Goal: Task Accomplishment & Management: Use online tool/utility

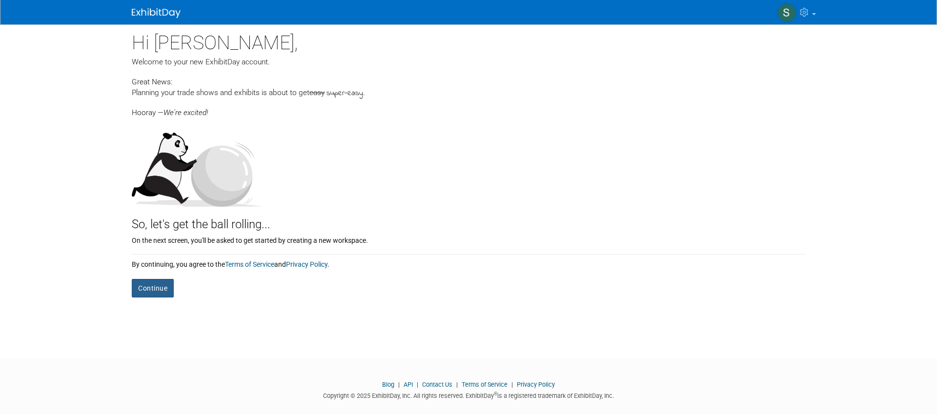
click at [166, 288] on button "Continue" at bounding box center [153, 288] width 42 height 19
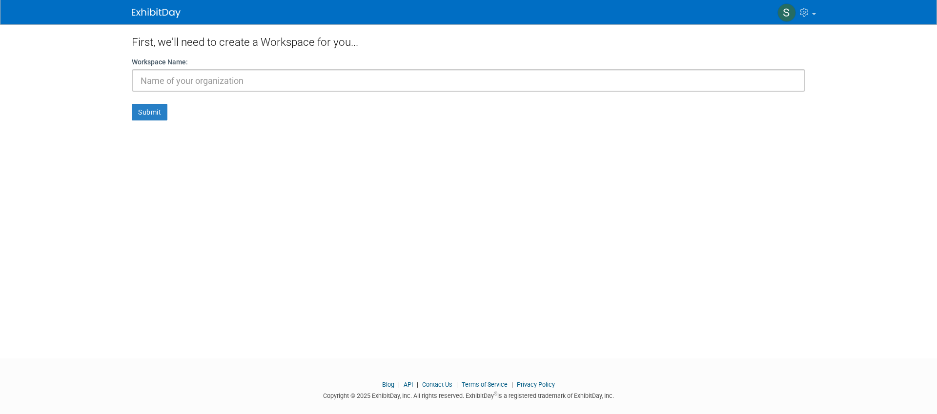
click at [236, 82] on input "text" at bounding box center [468, 80] width 673 height 22
type input "CoVet"
click at [138, 113] on button "Submit" at bounding box center [150, 112] width 36 height 17
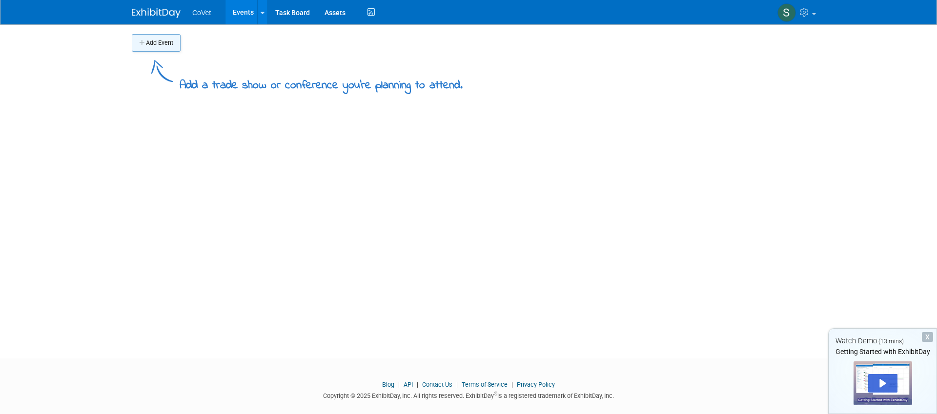
click at [145, 40] on button "Add Event" at bounding box center [156, 43] width 49 height 18
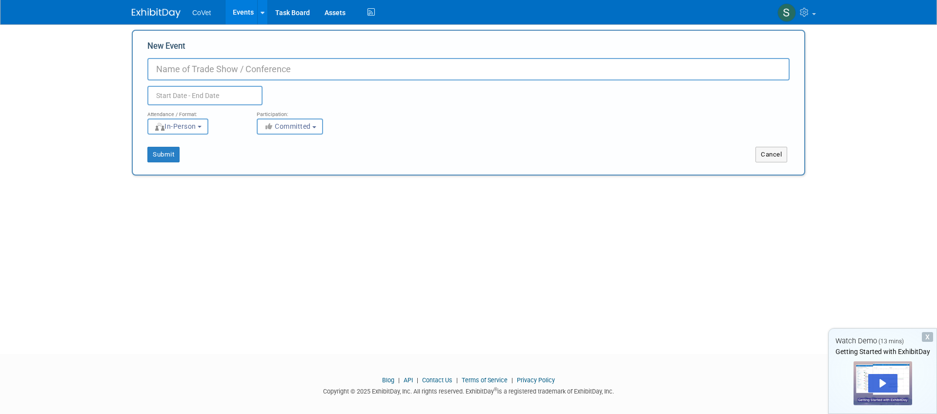
scroll to position [6, 0]
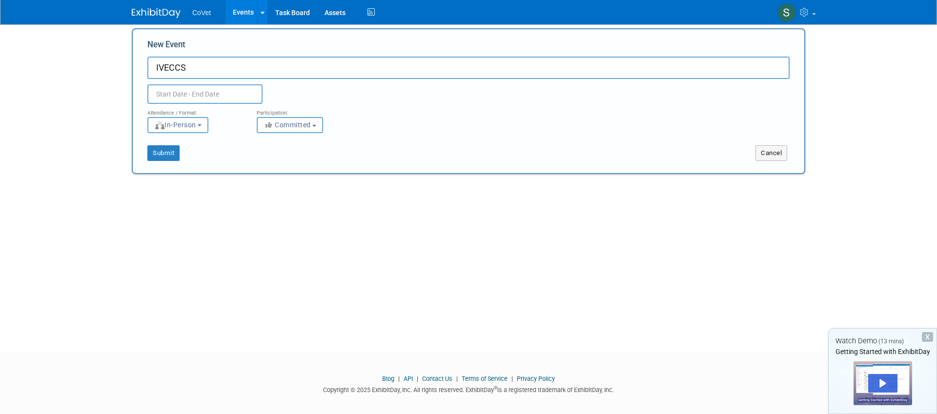
type input "IVECCS"
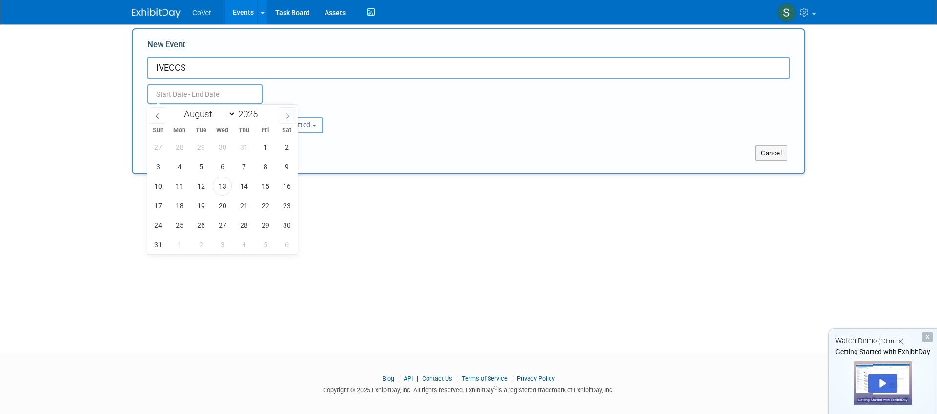
click at [290, 120] on span at bounding box center [288, 115] width 18 height 17
select select "8"
click at [237, 143] on span "4" at bounding box center [243, 147] width 19 height 19
click at [178, 169] on span "8" at bounding box center [179, 166] width 19 height 19
type input "[DATE] to [DATE]"
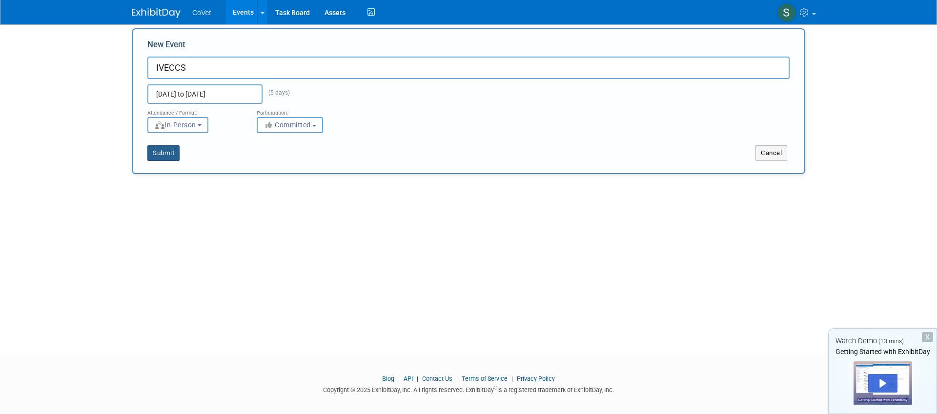
click at [166, 156] on button "Submit" at bounding box center [163, 153] width 32 height 16
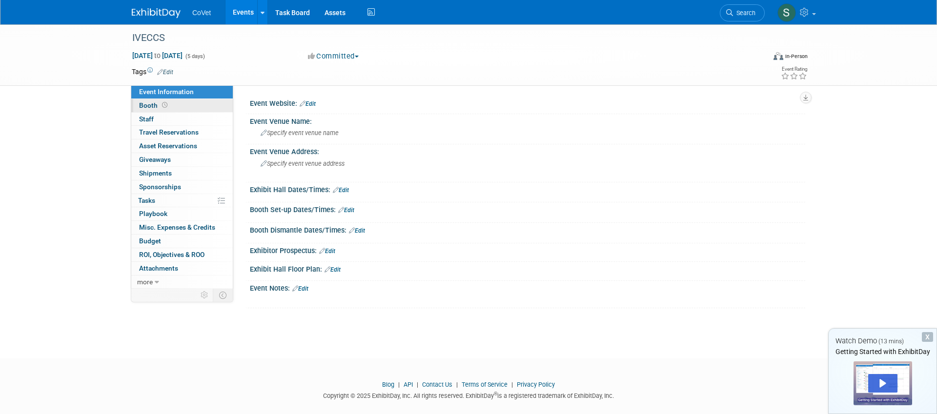
click at [147, 104] on span "Booth" at bounding box center [154, 105] width 30 height 8
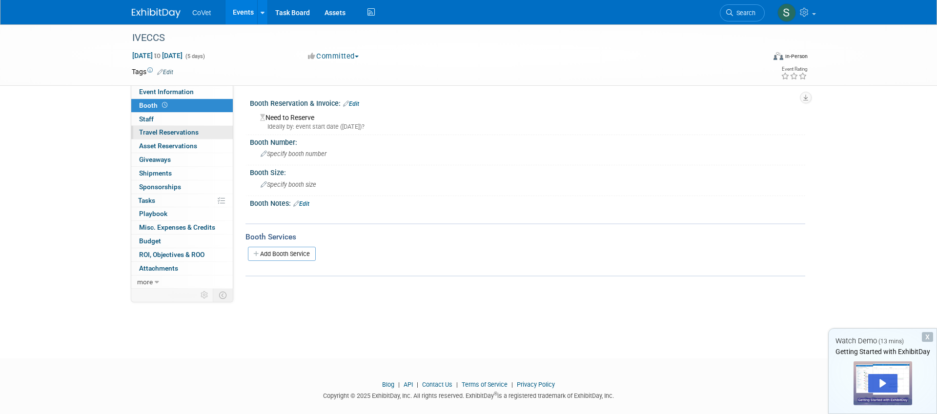
click at [178, 134] on span "Travel Reservations 0" at bounding box center [169, 132] width 60 height 8
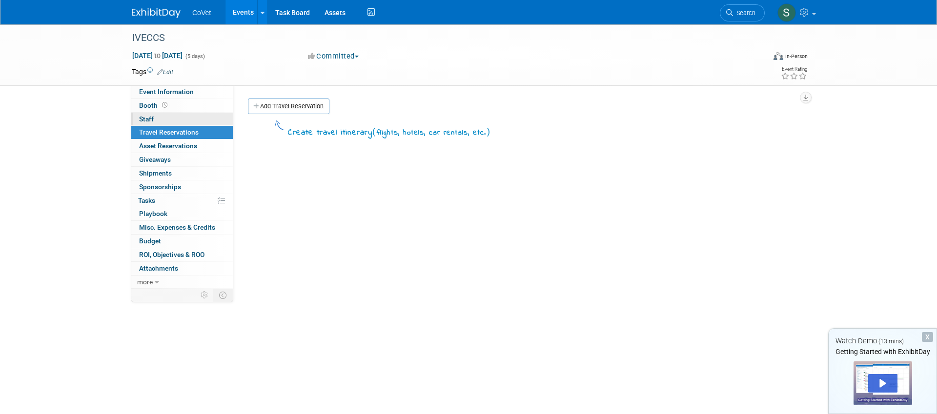
click at [175, 116] on link "0 Staff 0" at bounding box center [181, 119] width 101 height 13
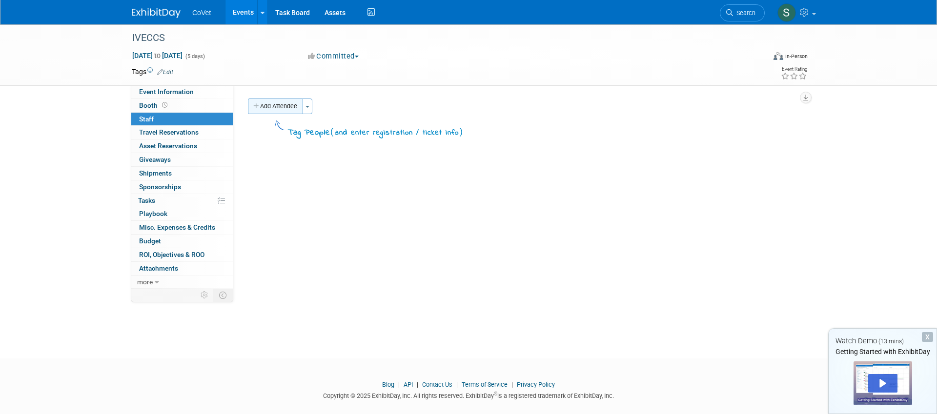
click at [280, 102] on button "Add Attendee" at bounding box center [275, 107] width 55 height 16
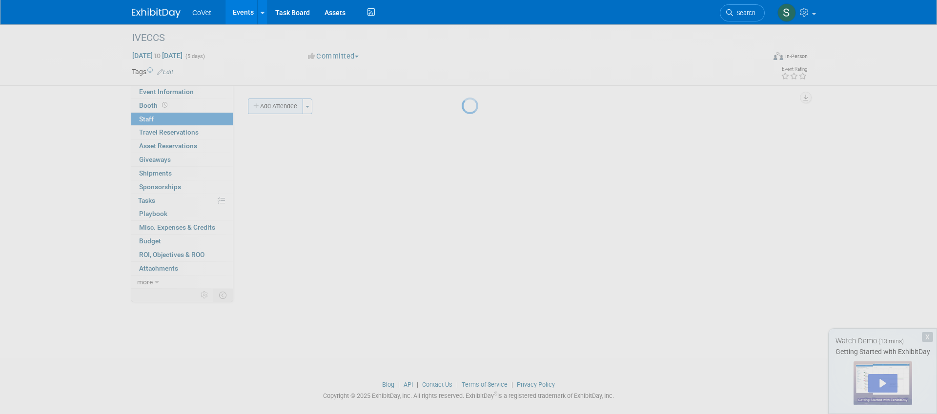
select select "d7a41dff-b88a-453c-8f5c-a1323f115026"
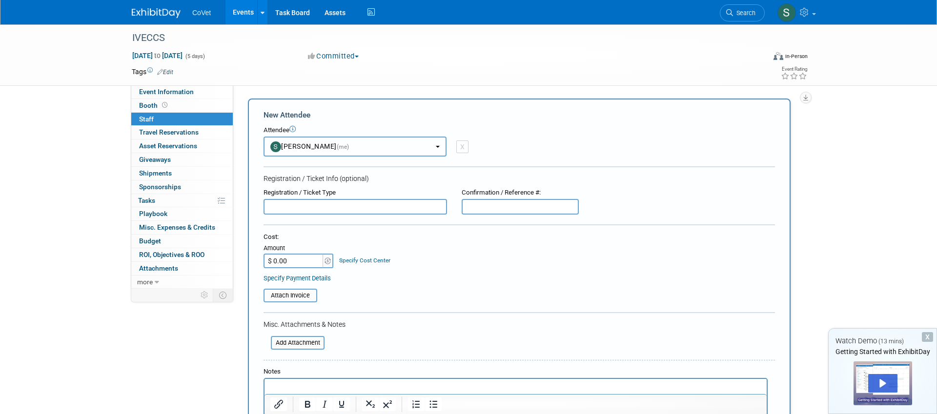
click at [348, 150] on button "[PERSON_NAME] (me)" at bounding box center [354, 147] width 183 height 20
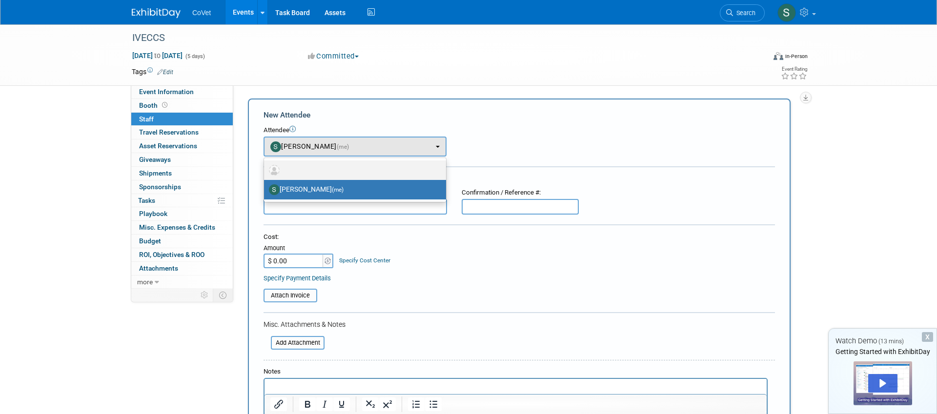
click at [273, 170] on img at bounding box center [274, 170] width 11 height 11
click at [265, 170] on input "radio" at bounding box center [262, 169] width 6 height 6
select select
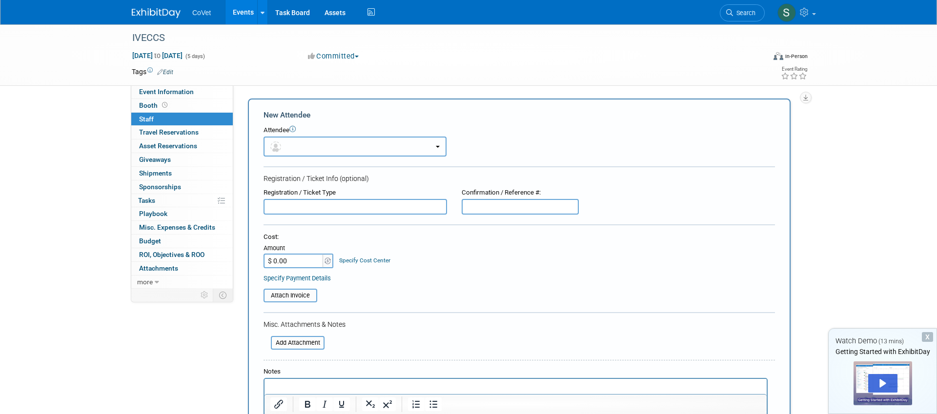
click at [304, 144] on button "button" at bounding box center [354, 147] width 183 height 20
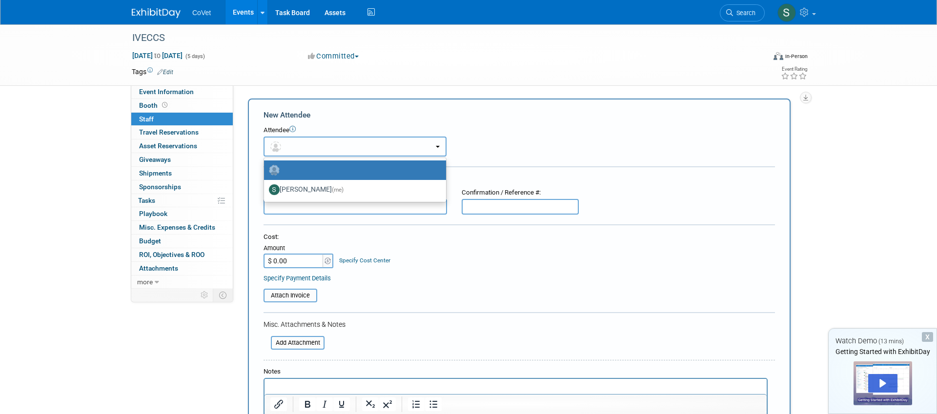
click at [304, 144] on button "button" at bounding box center [354, 147] width 183 height 20
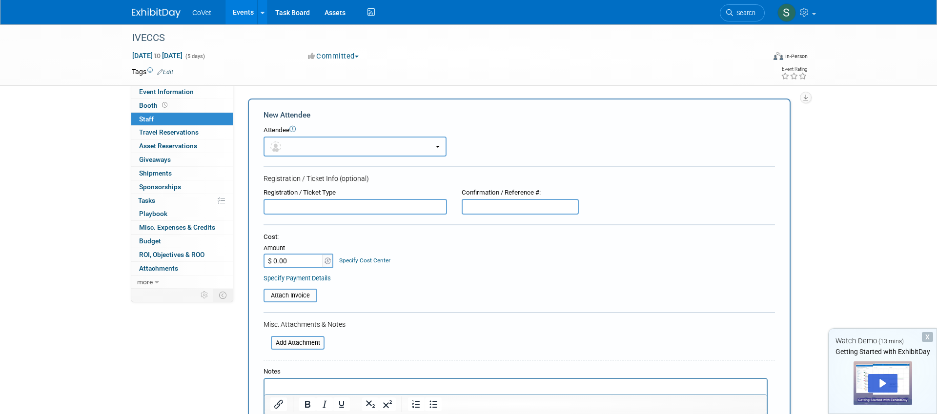
click at [289, 142] on button "button" at bounding box center [354, 147] width 183 height 20
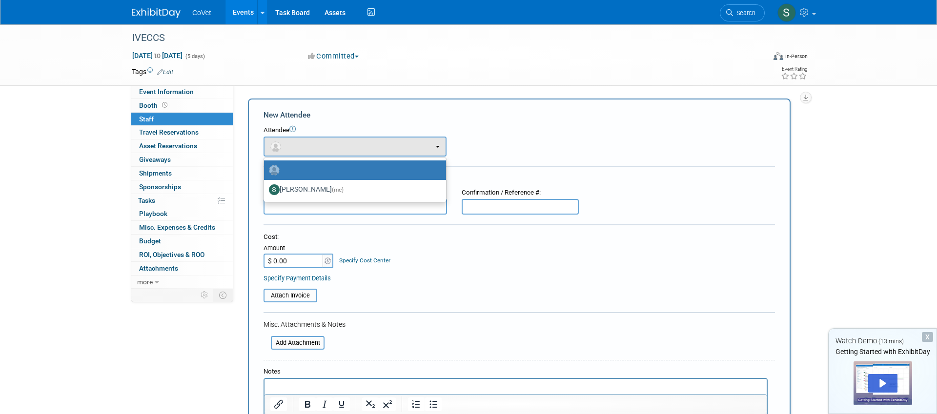
click at [499, 120] on div "New Attendee" at bounding box center [518, 115] width 511 height 11
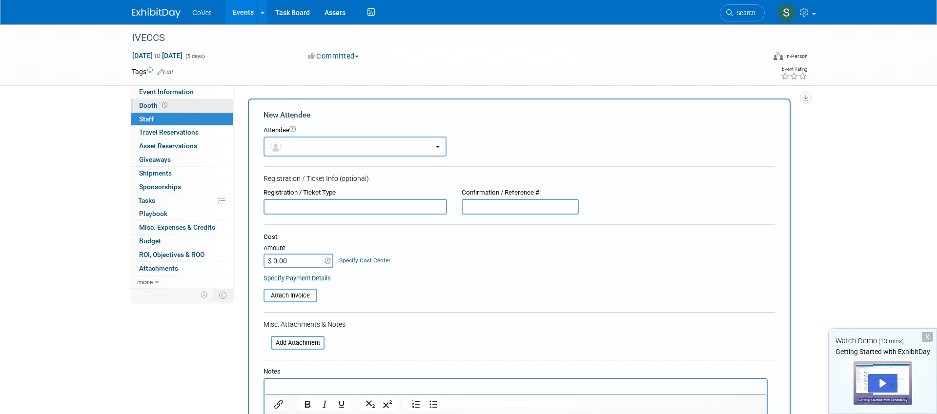
click at [158, 106] on span "Booth" at bounding box center [154, 105] width 30 height 8
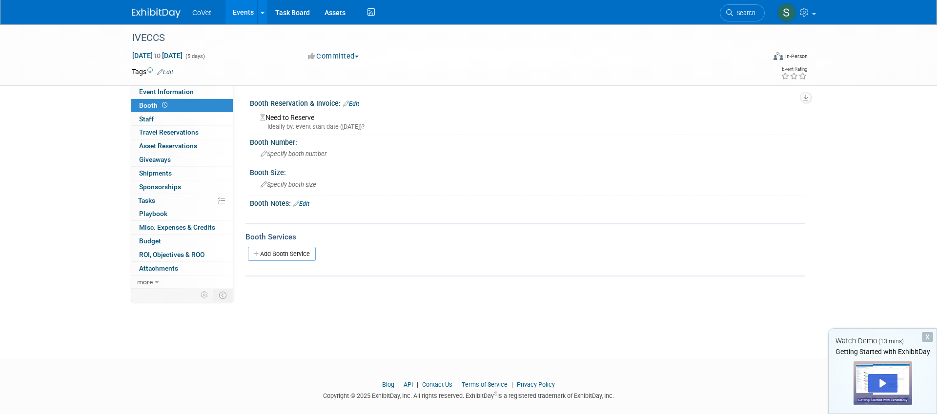
click at [356, 102] on link "Edit" at bounding box center [351, 103] width 16 height 7
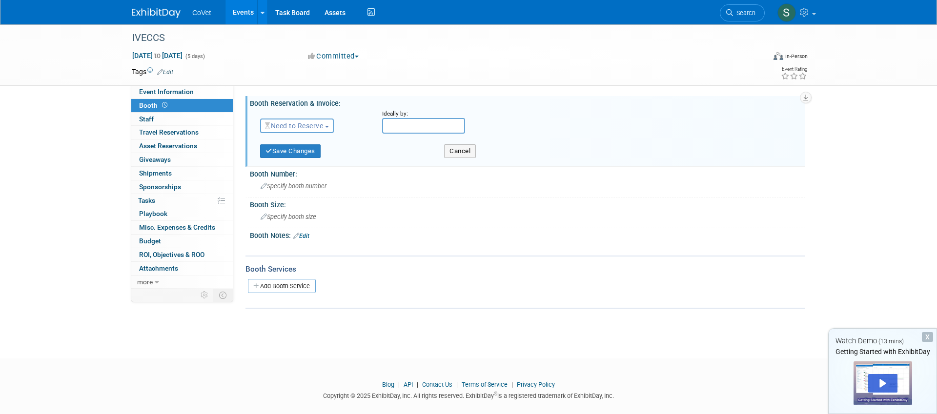
click at [302, 126] on span "Need to Reserve" at bounding box center [294, 126] width 58 height 8
click at [295, 155] on link "Reserved" at bounding box center [312, 156] width 104 height 14
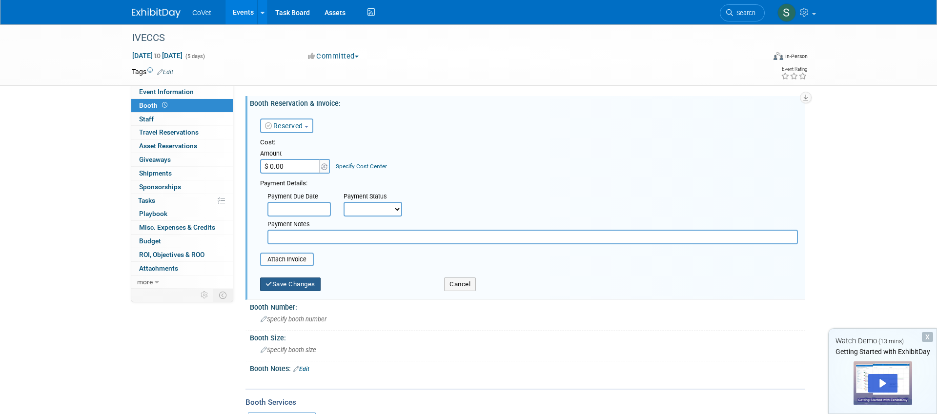
click at [287, 288] on button "Save Changes" at bounding box center [290, 285] width 60 height 14
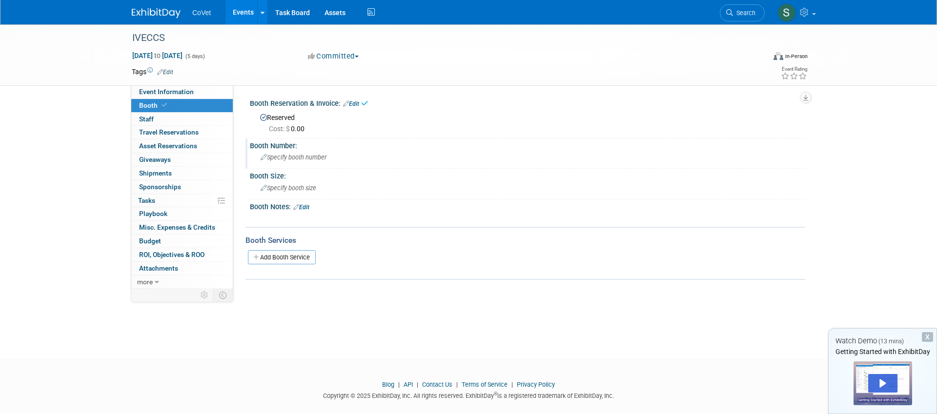
click at [291, 147] on div "Booth Number:" at bounding box center [527, 145] width 555 height 12
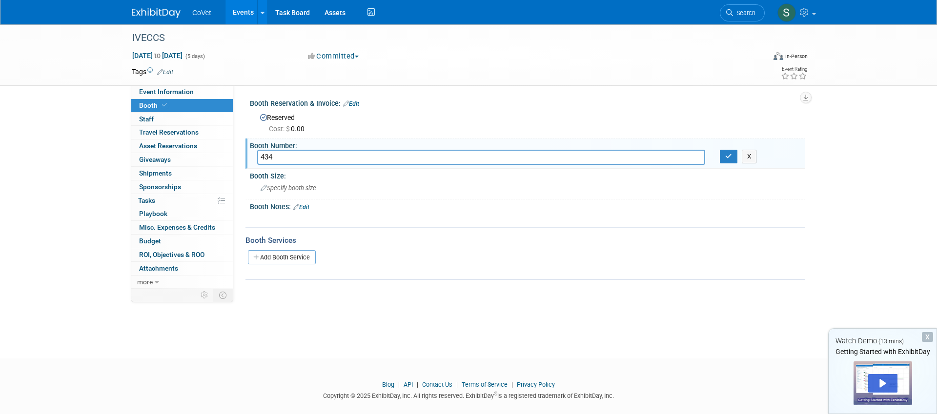
type input "434"
click at [283, 180] on div "Specify booth size" at bounding box center [527, 187] width 540 height 15
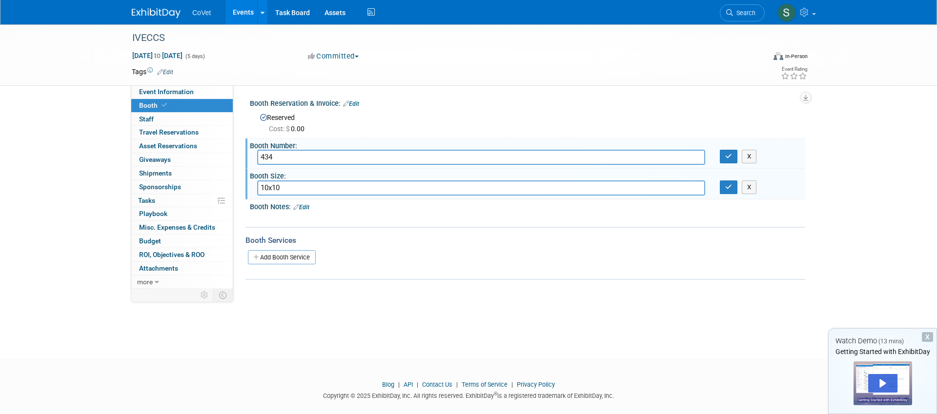
type input "10x10"
click at [409, 240] on div "Booth Services" at bounding box center [524, 240] width 559 height 11
click at [721, 188] on button "button" at bounding box center [728, 187] width 18 height 14
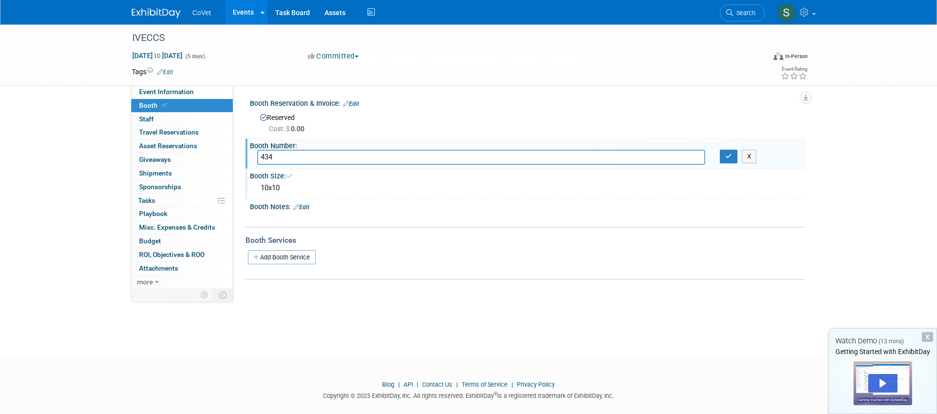
click at [725, 166] on div "Booth Number: Specify booth number 434 X" at bounding box center [524, 154] width 559 height 31
click at [728, 160] on button "button" at bounding box center [728, 157] width 18 height 14
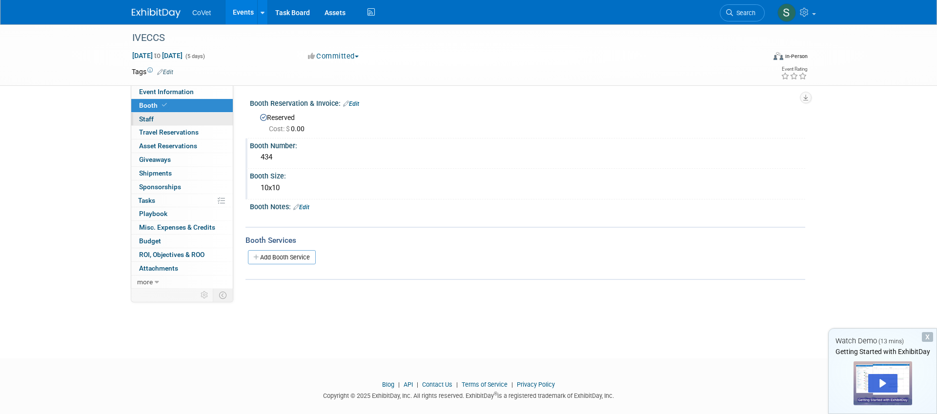
click at [163, 121] on link "0 Staff 0" at bounding box center [181, 119] width 101 height 13
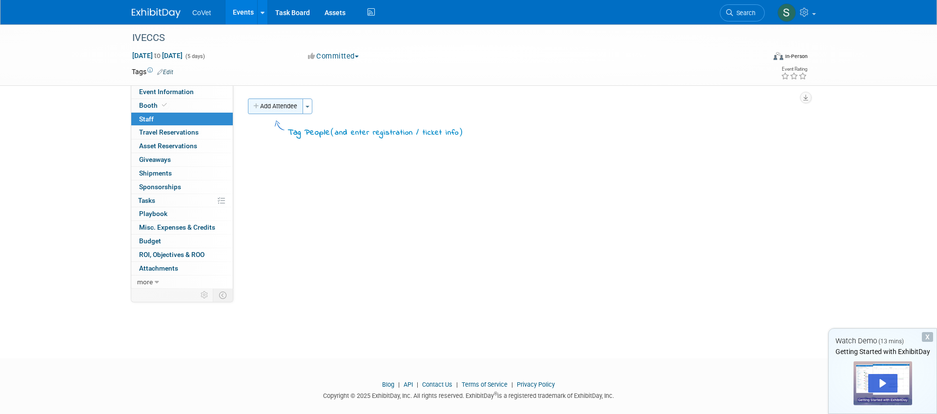
click at [272, 107] on button "Add Attendee" at bounding box center [275, 107] width 55 height 16
select select "d7a41dff-b88a-453c-8f5c-a1323f115026"
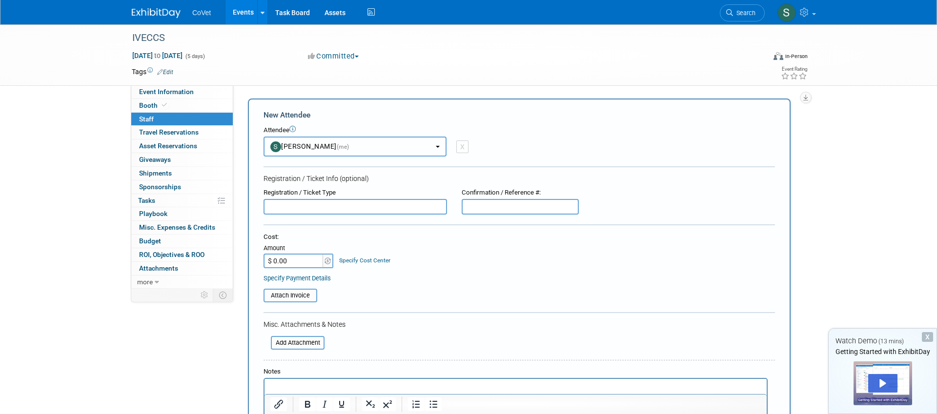
click at [337, 148] on span "(me)" at bounding box center [343, 146] width 13 height 7
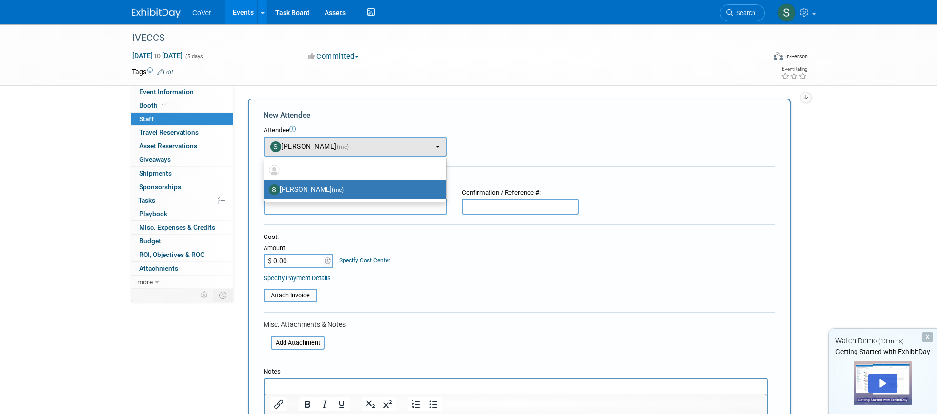
click at [526, 144] on div "Attendee <img src="https://www.exhibitday.com/Images/Unassigned-User-Icon.png" …" at bounding box center [518, 141] width 511 height 31
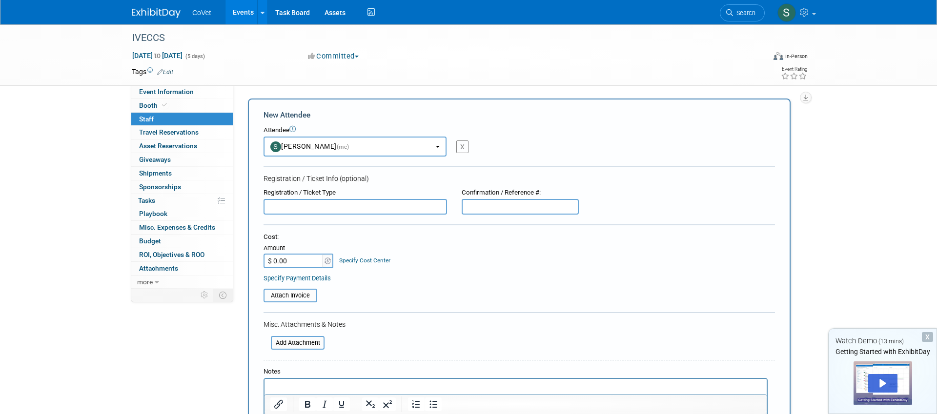
click at [463, 146] on div "X" at bounding box center [462, 146] width 12 height 13
select select
click at [389, 148] on button "button" at bounding box center [354, 147] width 183 height 20
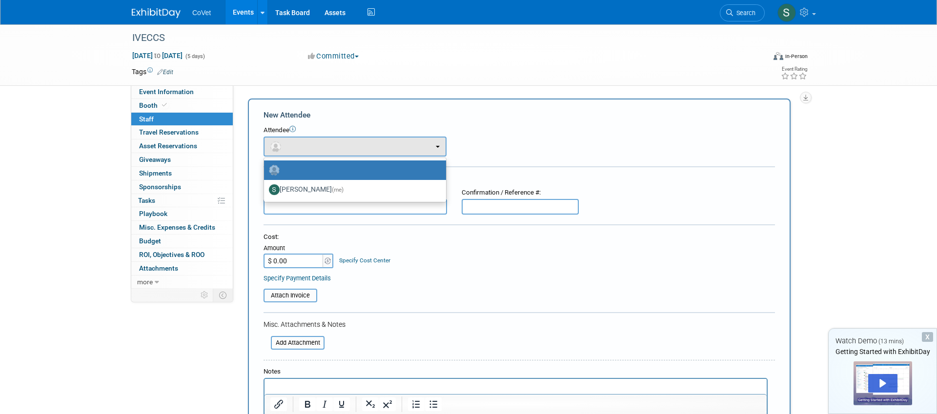
click at [308, 167] on label at bounding box center [352, 170] width 167 height 16
click at [265, 167] on input "radio" at bounding box center [262, 169] width 6 height 6
click at [567, 126] on div "Attendee" at bounding box center [518, 130] width 511 height 9
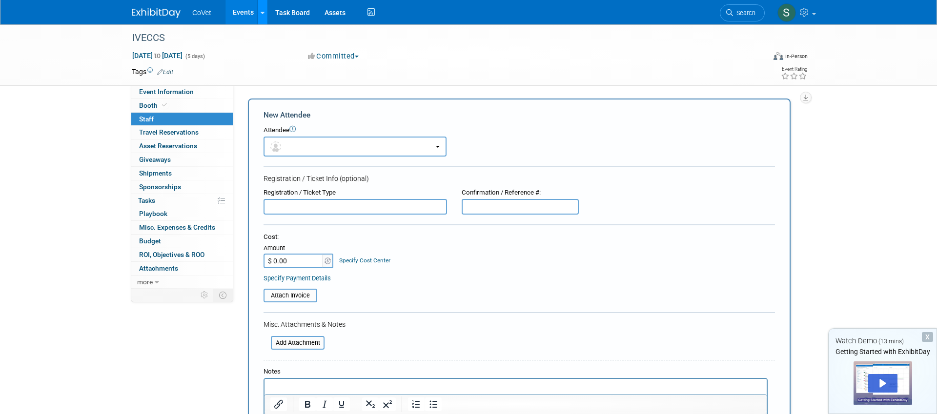
click at [260, 13] on icon at bounding box center [262, 13] width 4 height 6
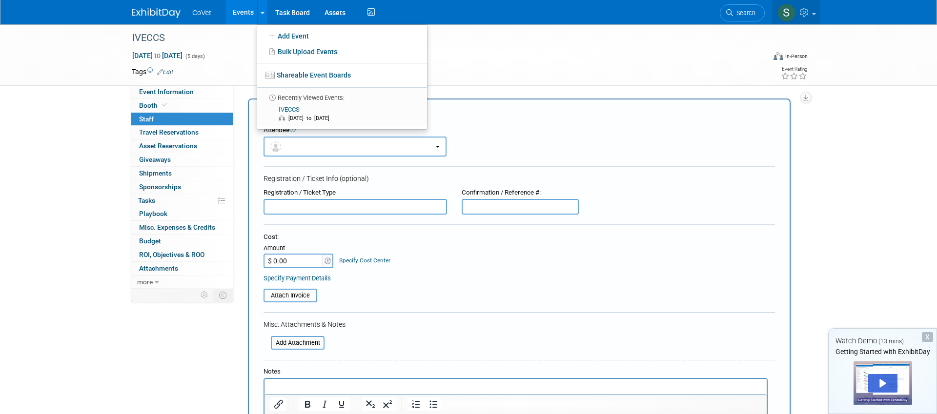
click at [808, 11] on icon at bounding box center [804, 12] width 11 height 9
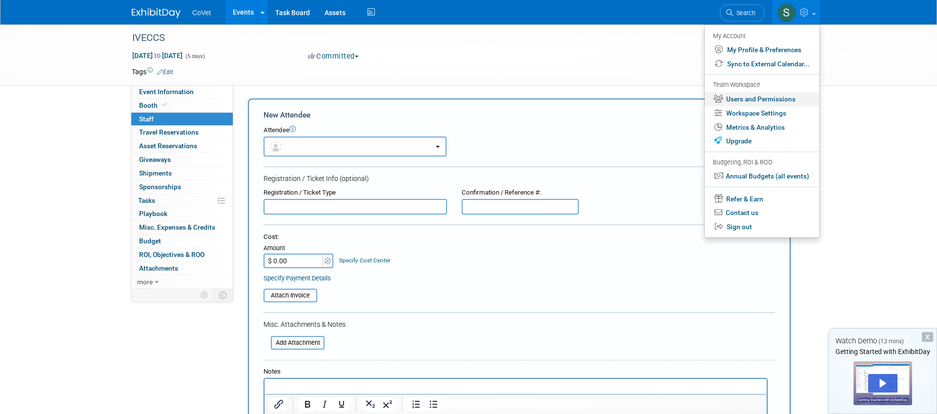
click at [764, 96] on link "Users and Permissions" at bounding box center [761, 99] width 115 height 14
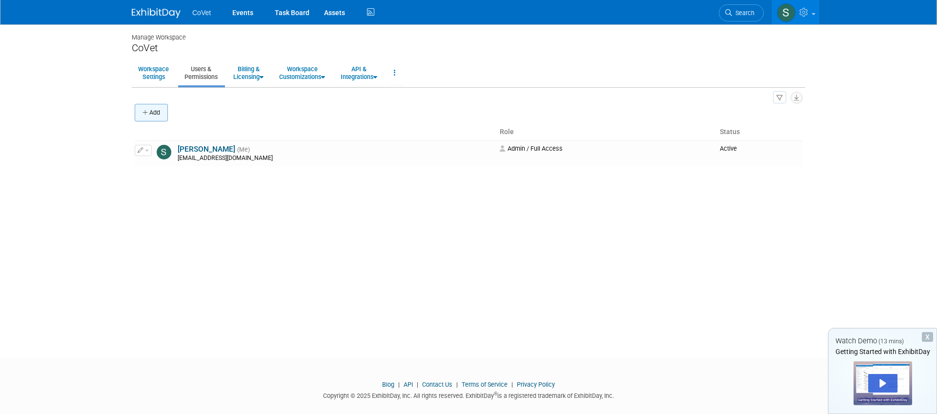
click at [147, 112] on icon "button" at bounding box center [145, 113] width 7 height 6
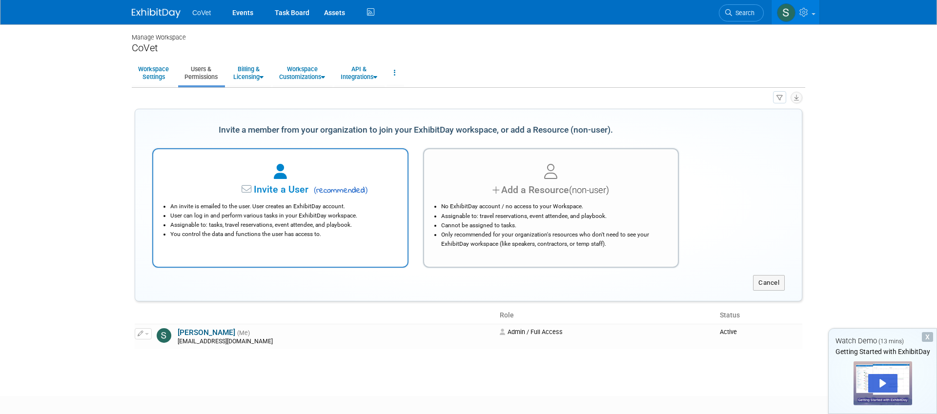
click at [248, 202] on li "An invite is emailed to the user. User creates an ExhibitDay account." at bounding box center [282, 206] width 225 height 9
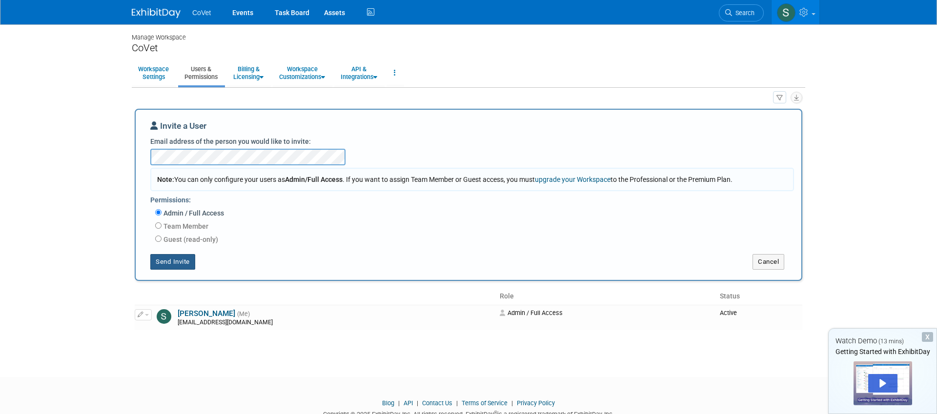
click at [252, 150] on div "Invite a User Email address of the person you would like to invite: Note: You c…" at bounding box center [468, 195] width 636 height 150
click at [173, 260] on button "Send Invite" at bounding box center [172, 262] width 45 height 16
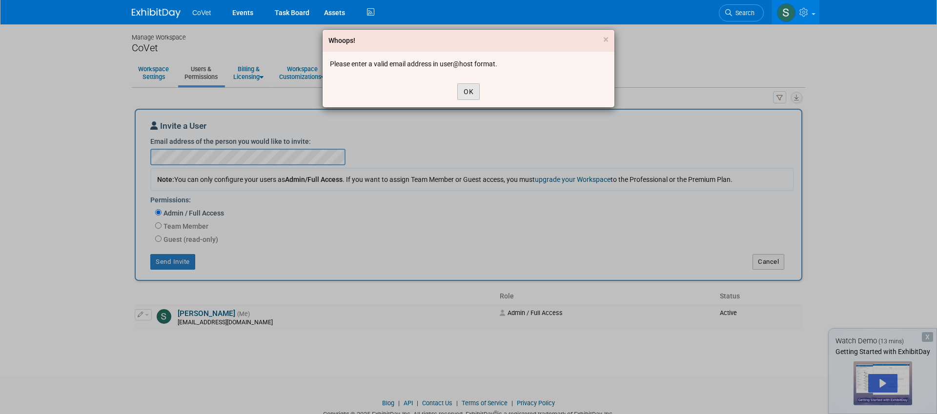
click at [471, 91] on button "OK" at bounding box center [468, 91] width 22 height 17
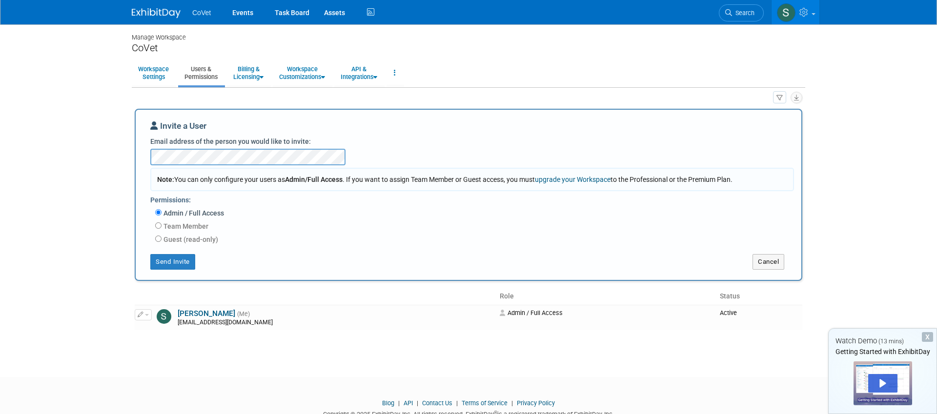
click at [141, 158] on div "Invite a User Email address of the person you would like to invite: Note: You c…" at bounding box center [468, 195] width 667 height 172
click at [169, 258] on button "Send Invite" at bounding box center [172, 262] width 45 height 16
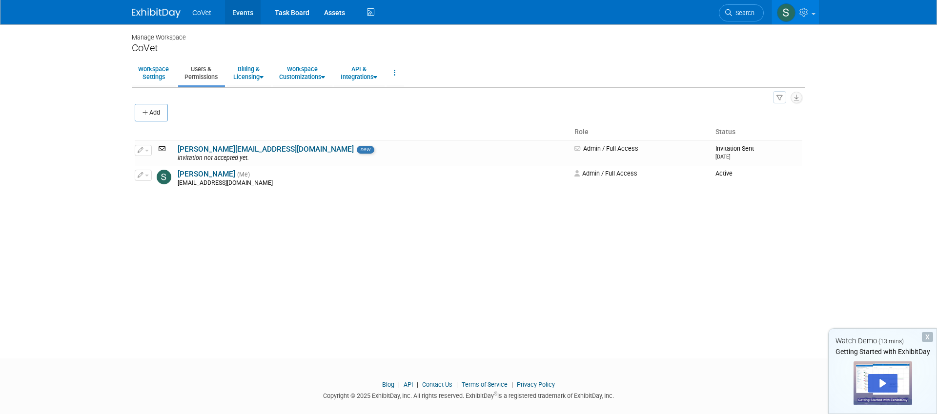
click at [243, 11] on link "Events" at bounding box center [243, 12] width 36 height 24
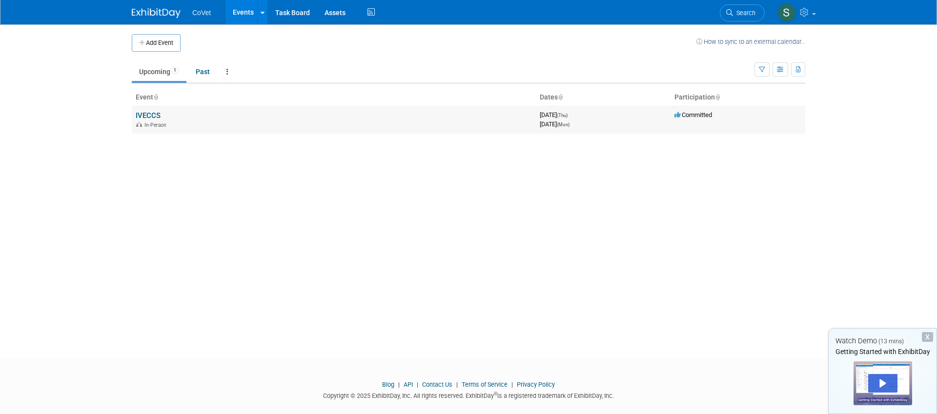
click at [146, 117] on link "IVECCS" at bounding box center [148, 115] width 25 height 9
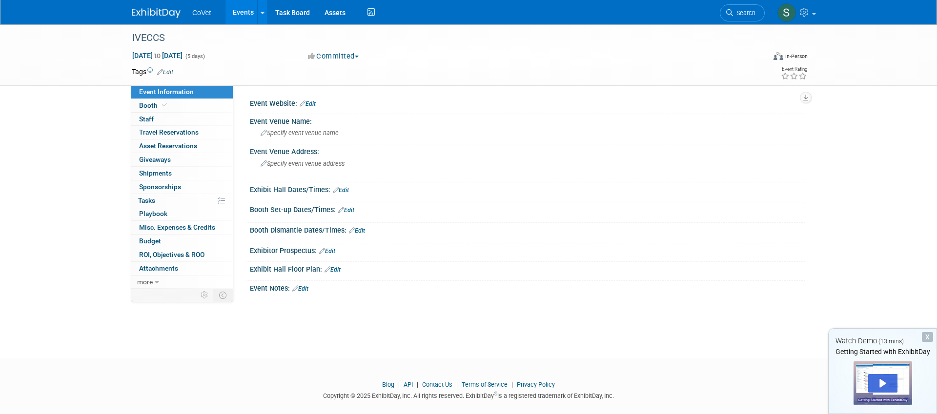
click at [146, 117] on span "Staff 0" at bounding box center [146, 119] width 15 height 8
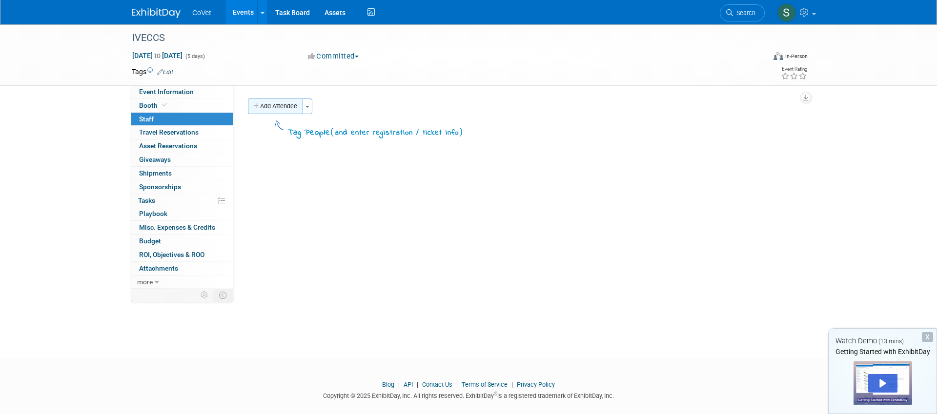
click at [291, 106] on button "Add Attendee" at bounding box center [275, 107] width 55 height 16
select select "d7a41dff-b88a-453c-8f5c-a1323f115026"
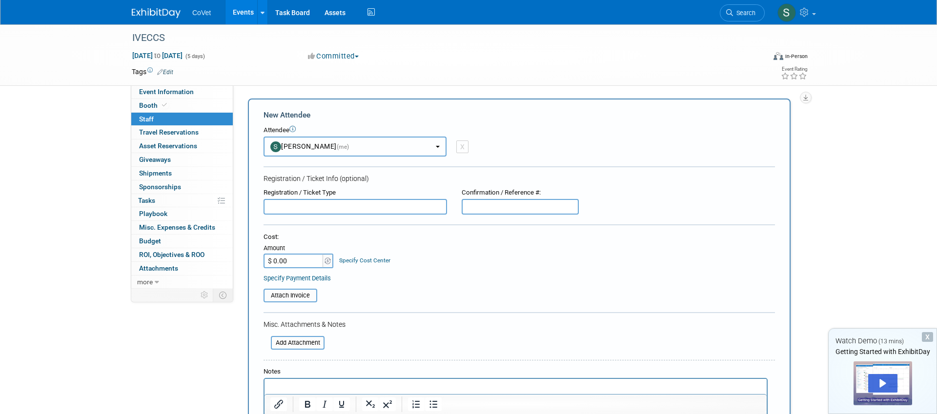
click at [303, 140] on button "[PERSON_NAME] (me)" at bounding box center [354, 147] width 183 height 20
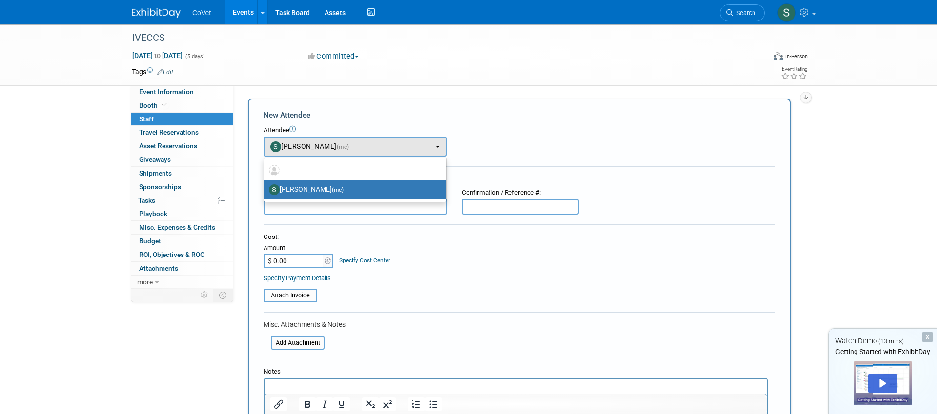
click at [295, 126] on icon at bounding box center [292, 129] width 6 height 6
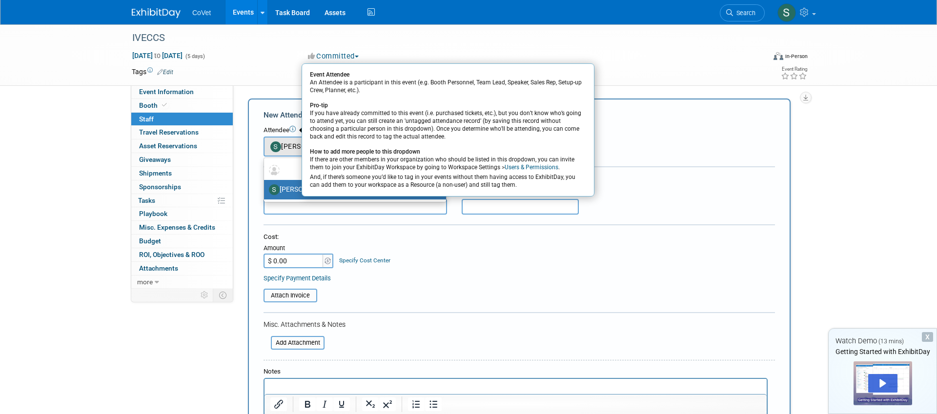
click at [705, 138] on div "Attendee Event Attendee An Attendee is a participant in this event (e.g. Booth …" at bounding box center [518, 141] width 511 height 31
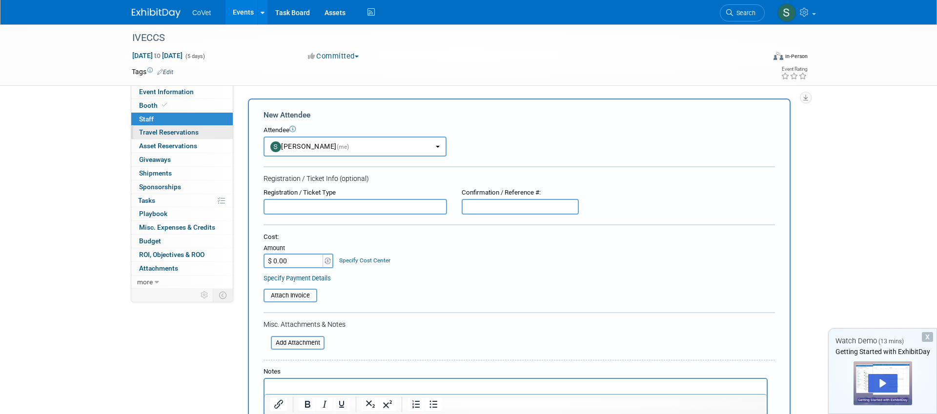
click at [150, 131] on span "Travel Reservations 0" at bounding box center [169, 132] width 60 height 8
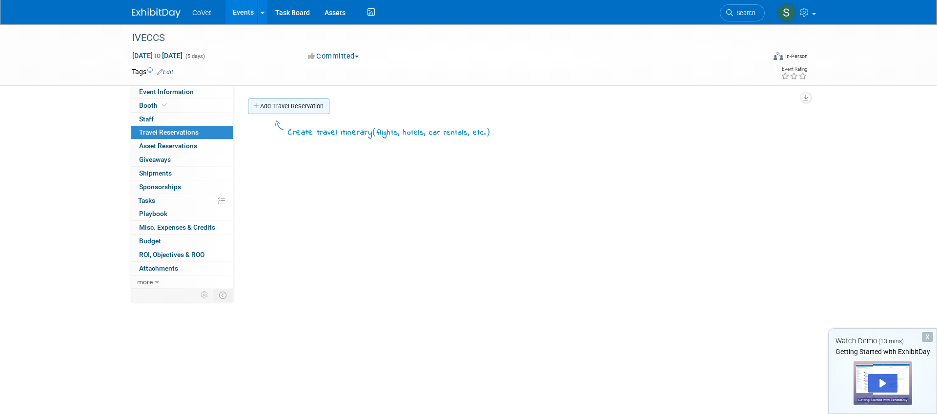
click at [265, 108] on link "Add Travel Reservation" at bounding box center [288, 107] width 81 height 16
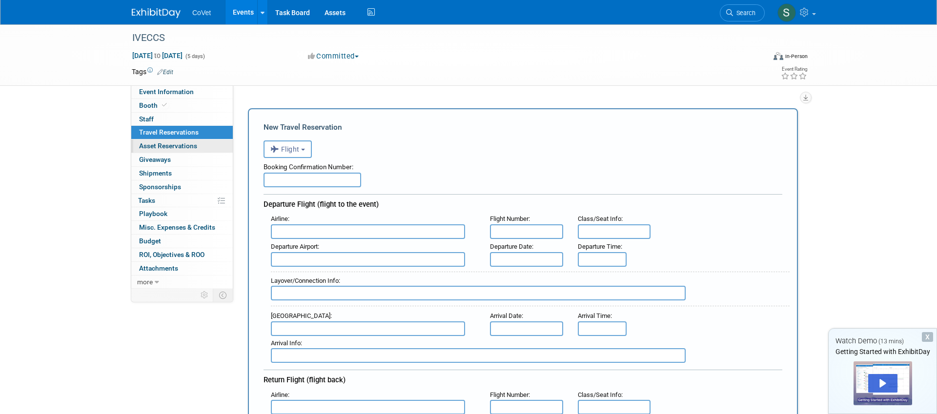
click at [193, 144] on span "Asset Reservations 0" at bounding box center [168, 146] width 58 height 8
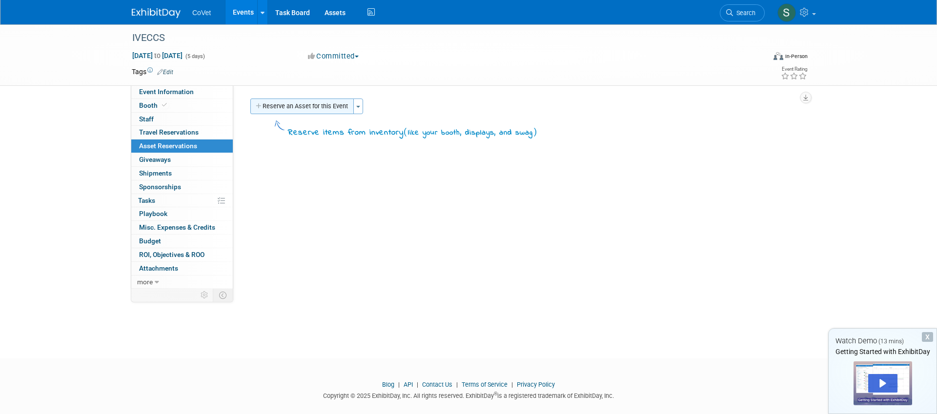
click at [296, 102] on button "Reserve an Asset for this Event" at bounding box center [301, 107] width 103 height 16
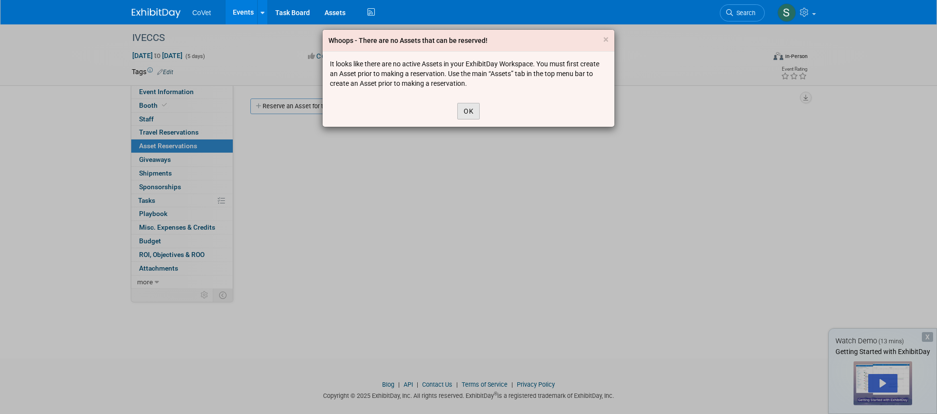
click at [475, 109] on button "OK" at bounding box center [468, 111] width 22 height 17
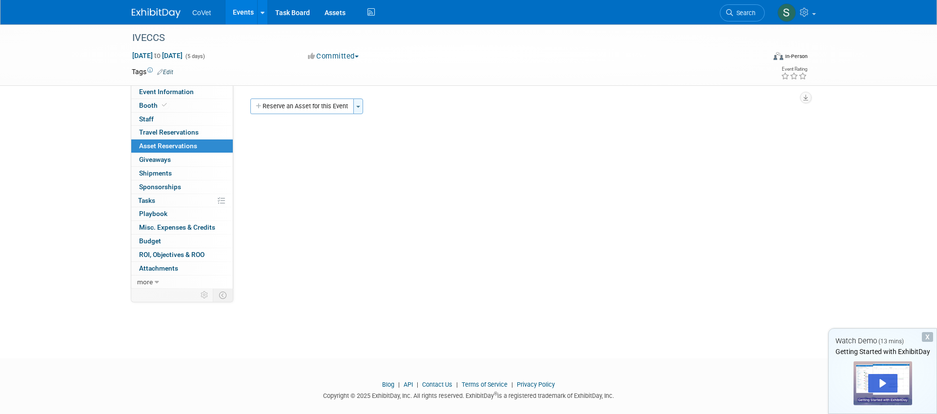
drag, startPoint x: 367, startPoint y: 108, endPoint x: 361, endPoint y: 109, distance: 5.9
click at [367, 108] on div "Reserve an Asset for this Event Toggle Dropdown New asset reservation Copy asse…" at bounding box center [523, 108] width 550 height 18
click at [358, 110] on button "Toggle Dropdown" at bounding box center [358, 107] width 10 height 16
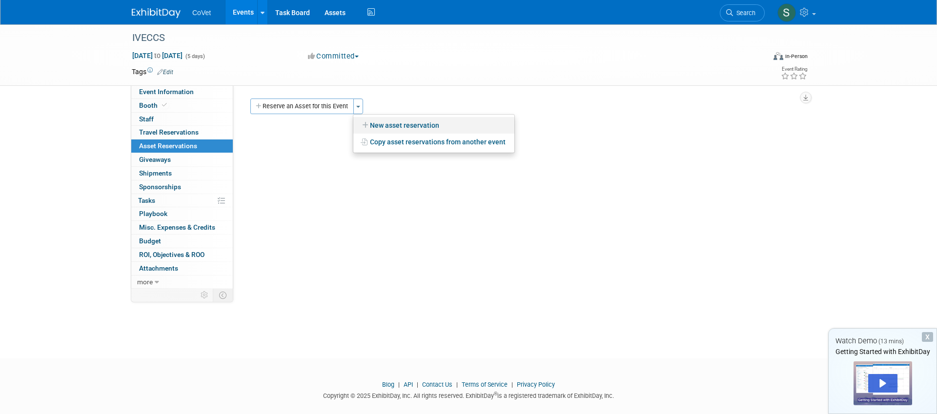
click at [368, 124] on icon at bounding box center [366, 125] width 8 height 7
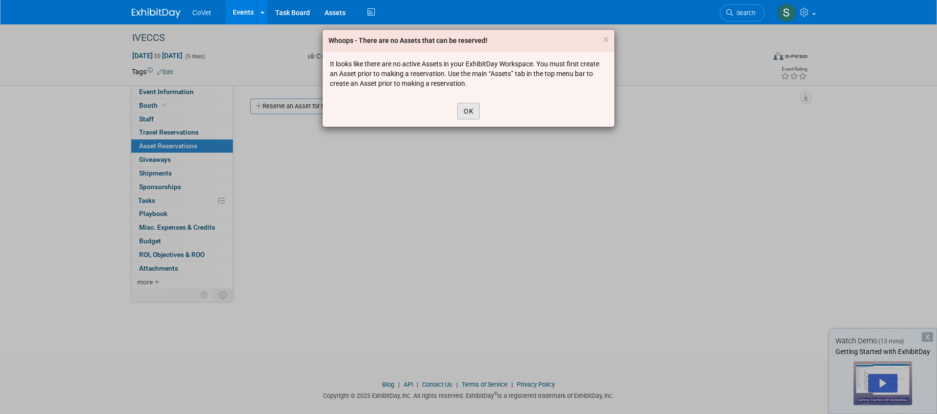
click at [470, 112] on button "OK" at bounding box center [468, 111] width 22 height 17
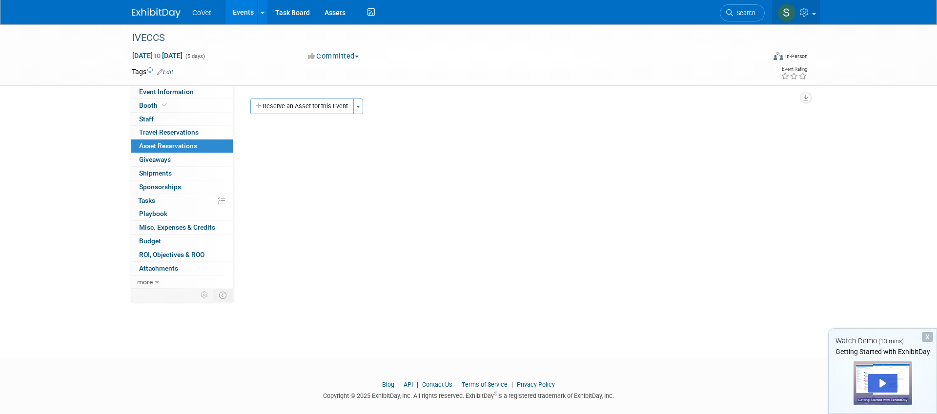
click at [812, 13] on span at bounding box center [814, 14] width 4 height 2
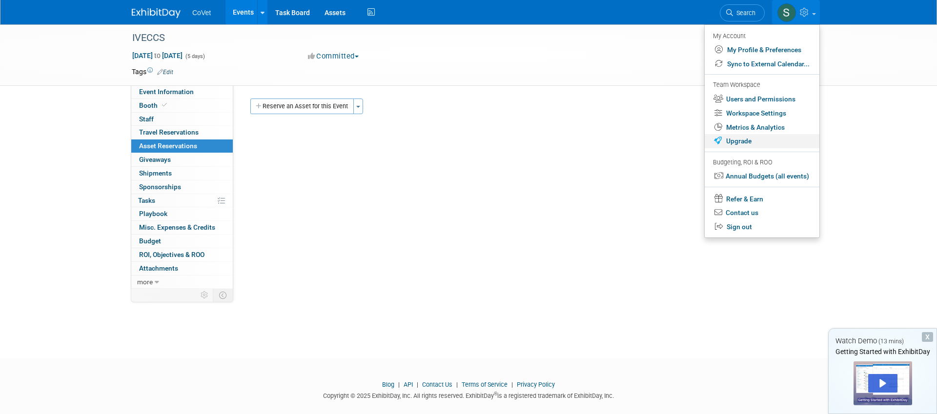
click at [745, 139] on link "Upgrade" at bounding box center [761, 141] width 115 height 14
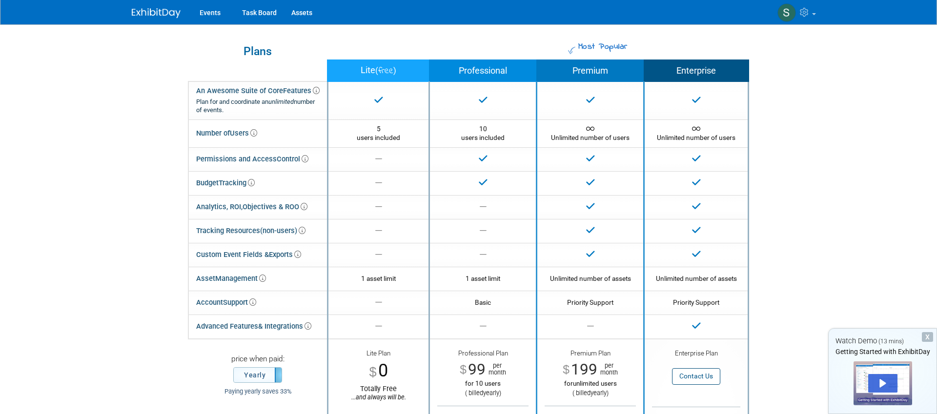
click at [142, 13] on img at bounding box center [156, 13] width 49 height 10
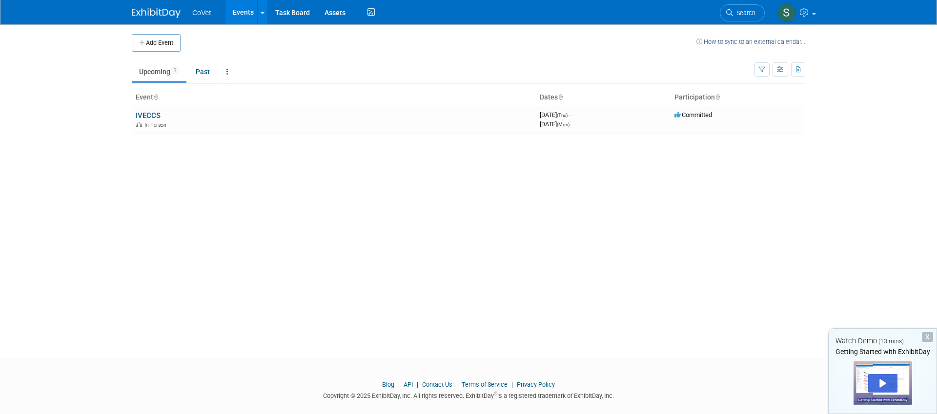
click at [516, 357] on body "CoVet Events Add Event Bulk Upload Events Shareable Event Boards Recently Viewe…" at bounding box center [468, 207] width 937 height 414
click at [439, 383] on link "Contact Us" at bounding box center [437, 384] width 30 height 7
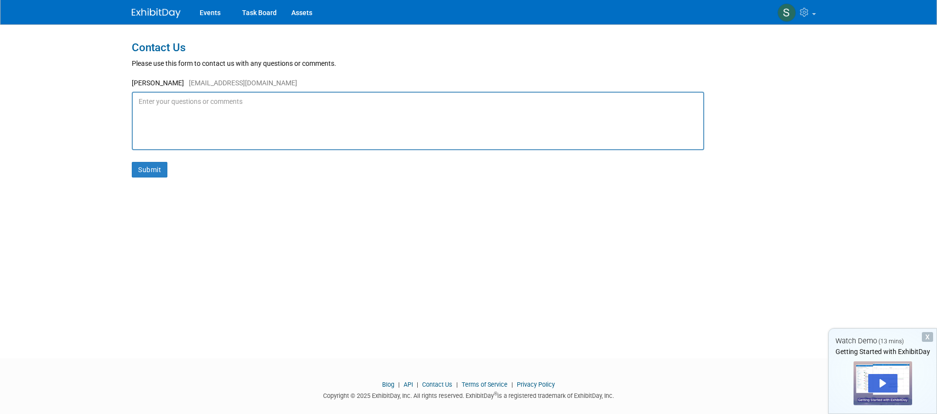
click at [160, 12] on img at bounding box center [156, 13] width 49 height 10
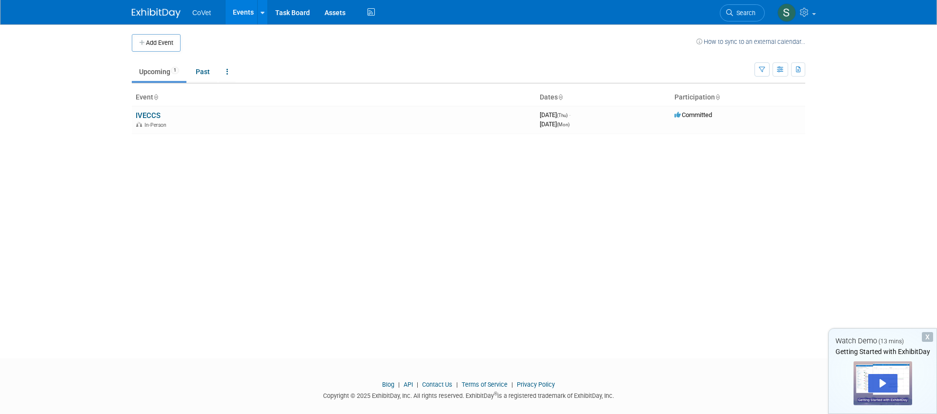
click at [160, 12] on img at bounding box center [156, 13] width 49 height 10
click at [165, 8] on img at bounding box center [156, 13] width 49 height 10
click at [205, 11] on span "CoVet" at bounding box center [201, 13] width 19 height 8
click at [811, 10] on link at bounding box center [796, 12] width 48 height 24
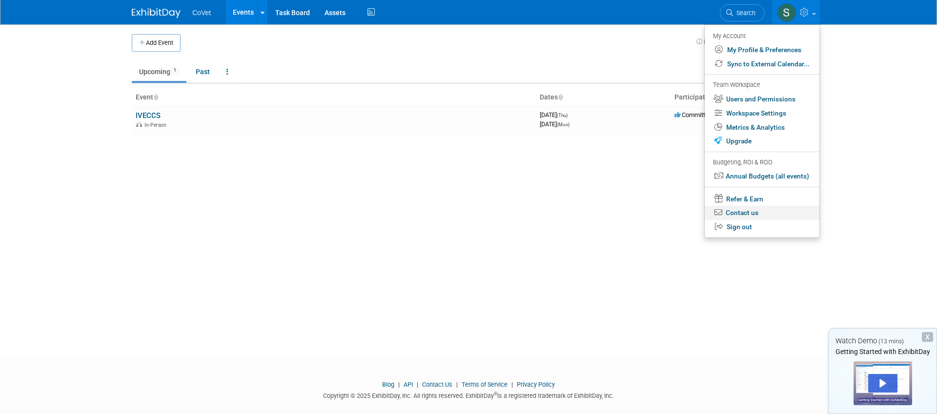
click at [759, 213] on link "Contact us" at bounding box center [761, 213] width 115 height 14
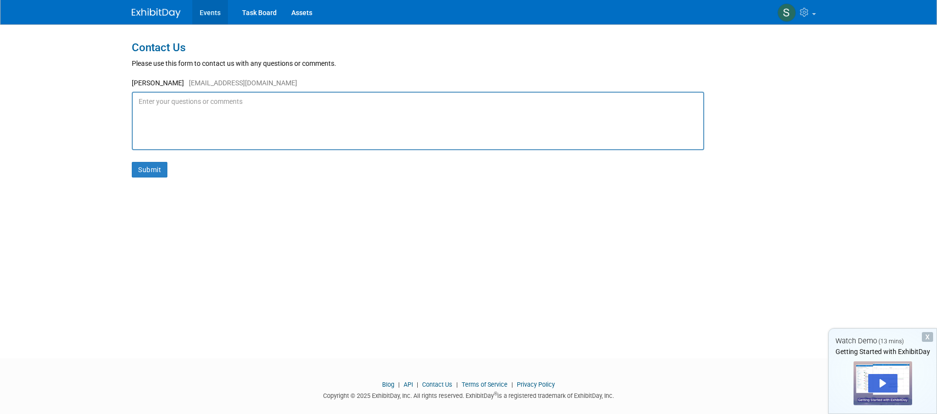
click at [214, 14] on link "Events" at bounding box center [210, 12] width 36 height 24
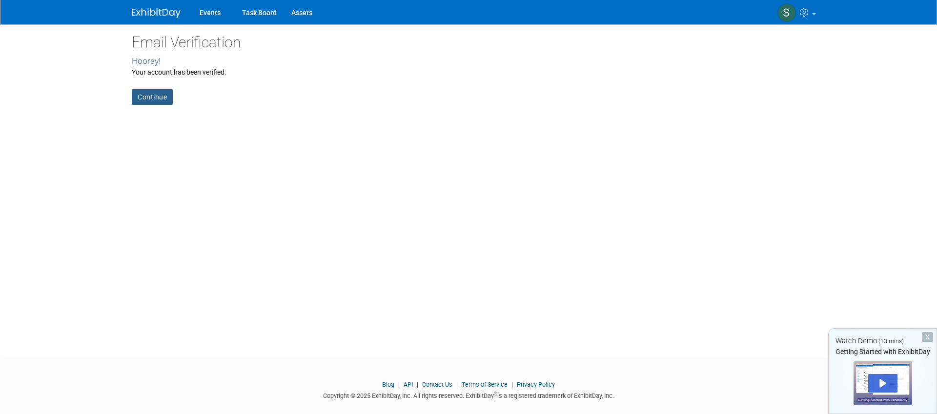
click at [161, 97] on link "Continue" at bounding box center [152, 97] width 41 height 16
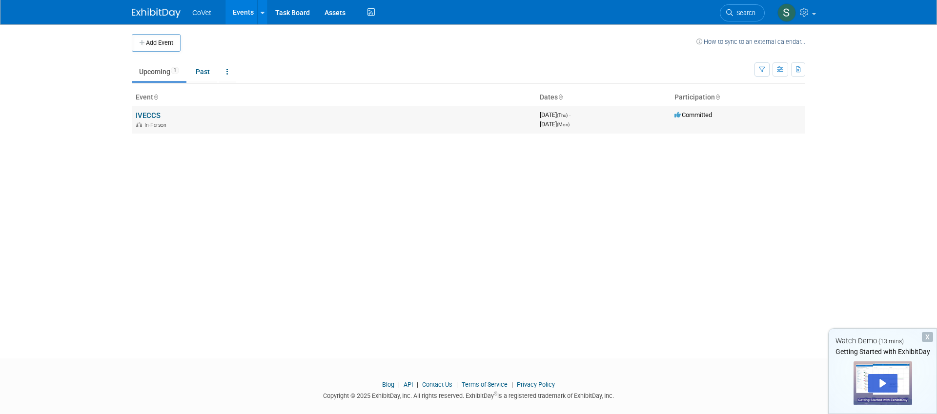
click at [151, 116] on link "IVECCS" at bounding box center [148, 115] width 25 height 9
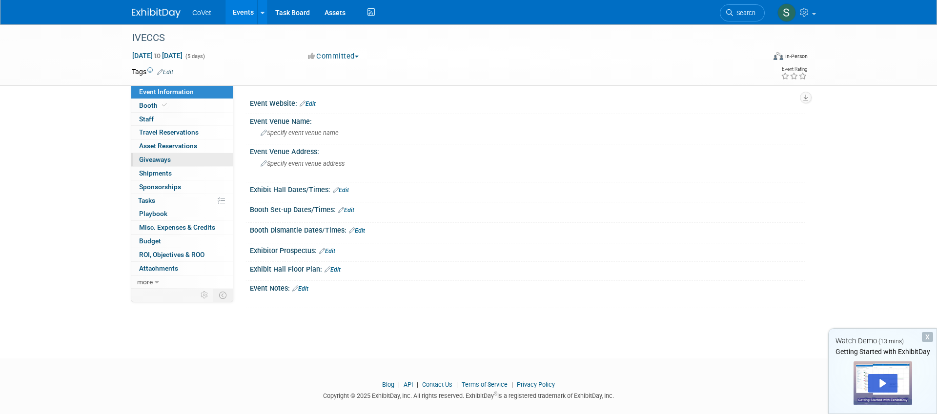
click at [153, 158] on span "Giveaways 0" at bounding box center [155, 160] width 32 height 8
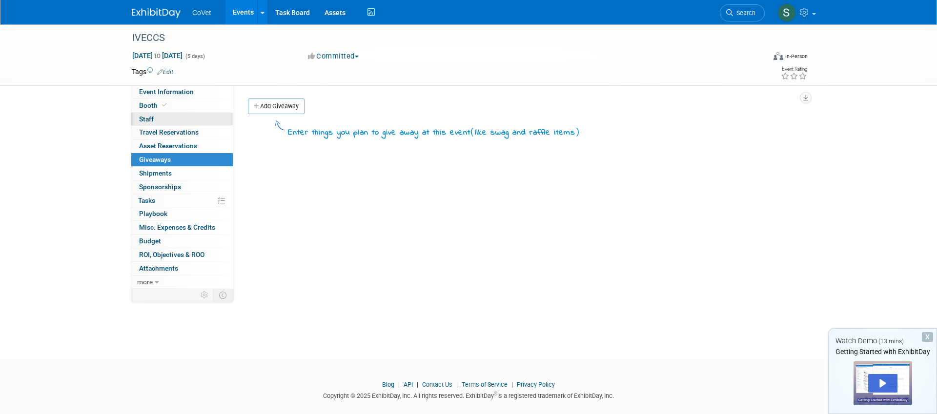
click at [173, 117] on link "0 Staff 0" at bounding box center [181, 119] width 101 height 13
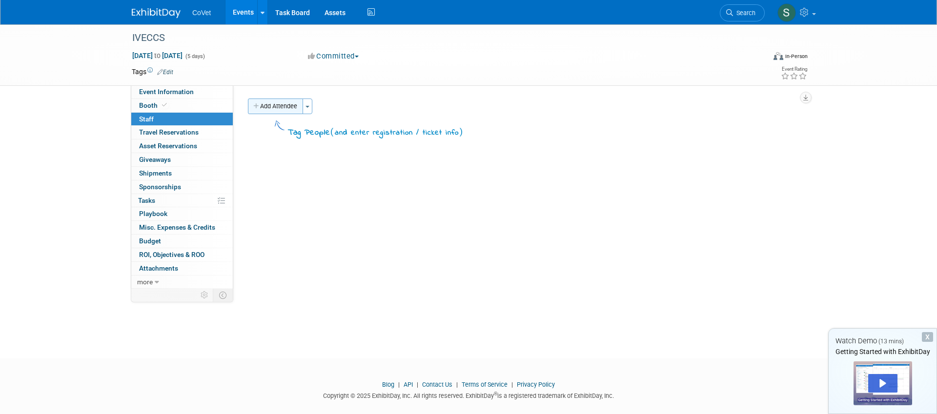
click at [286, 104] on button "Add Attendee" at bounding box center [275, 107] width 55 height 16
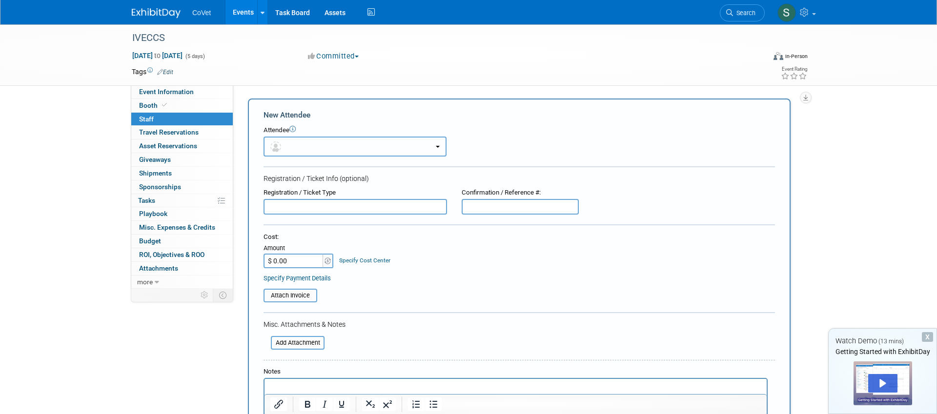
click at [296, 145] on button "button" at bounding box center [354, 147] width 183 height 20
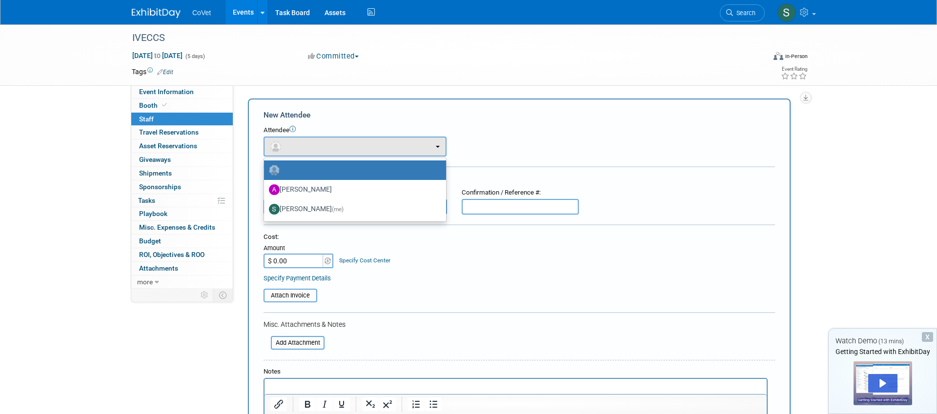
click at [646, 207] on div "Registration / Ticket Type Confirmation / Reference #:" at bounding box center [519, 201] width 526 height 26
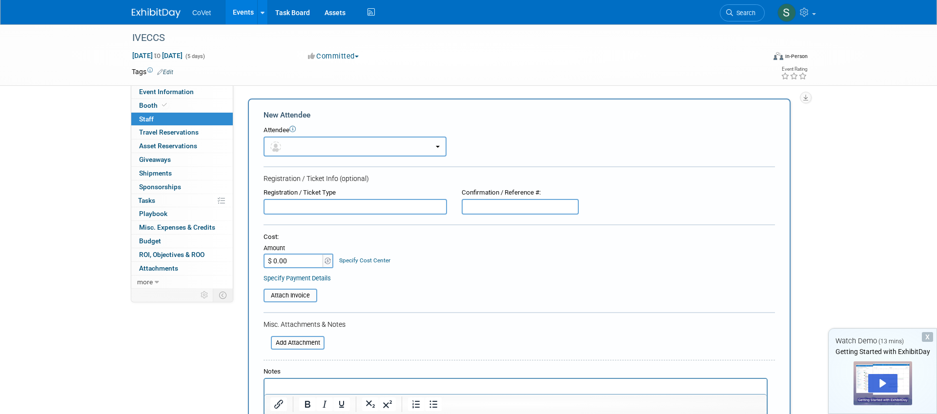
click at [336, 146] on button "button" at bounding box center [354, 147] width 183 height 20
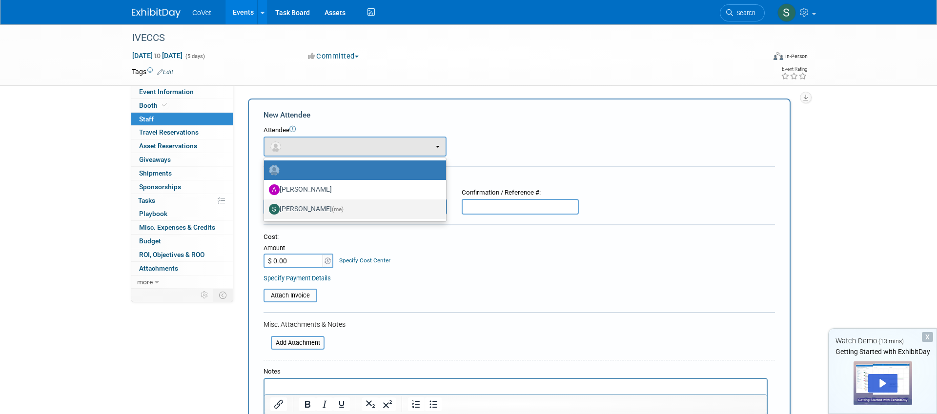
click at [314, 209] on label "Sara Balint (me)" at bounding box center [352, 209] width 167 height 16
click at [265, 209] on input "Sara Balint (me)" at bounding box center [262, 208] width 6 height 6
select select "d7a41dff-b88a-453c-8f5c-a1323f115026"
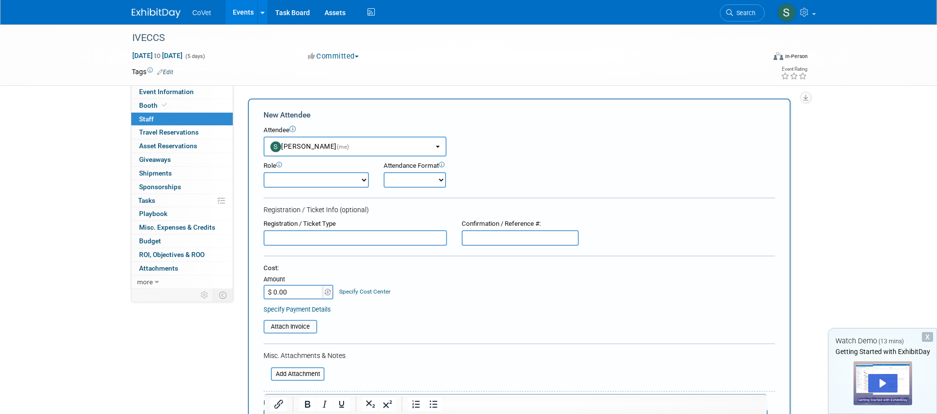
click at [309, 181] on select "Demonstrator Host Planner Presenter Sales Representative Set-up/Dismantle Crew …" at bounding box center [315, 180] width 105 height 16
click at [351, 240] on input "text" at bounding box center [354, 238] width 183 height 16
type input "D"
click at [181, 149] on span "Asset Reservations 0" at bounding box center [168, 146] width 58 height 8
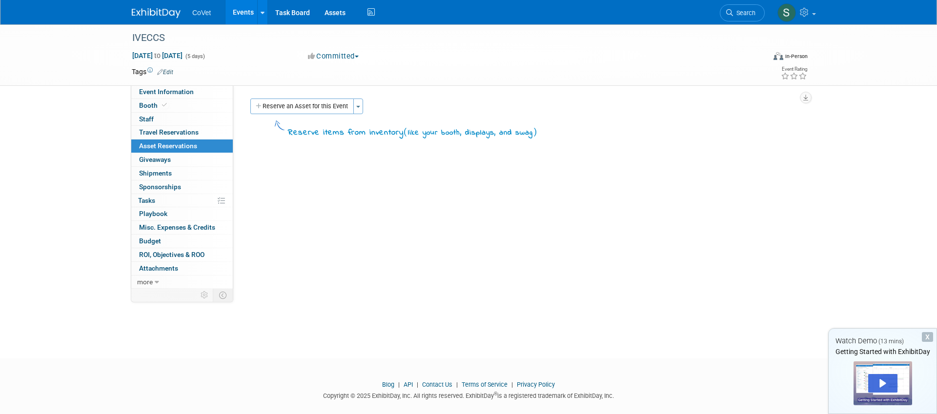
click at [365, 105] on div "Reserve an Asset for this Event Toggle Dropdown New asset reservation Copy asse…" at bounding box center [523, 108] width 550 height 18
click at [361, 106] on button "Toggle Dropdown" at bounding box center [358, 107] width 10 height 16
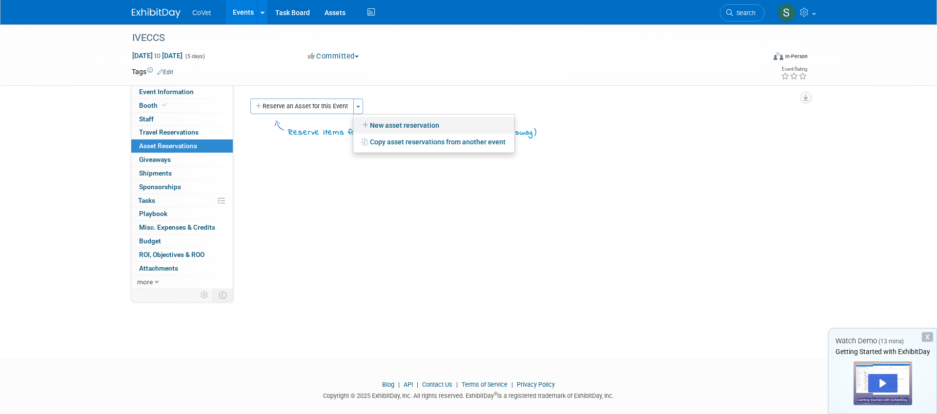
click at [375, 123] on link "New asset reservation" at bounding box center [433, 125] width 161 height 17
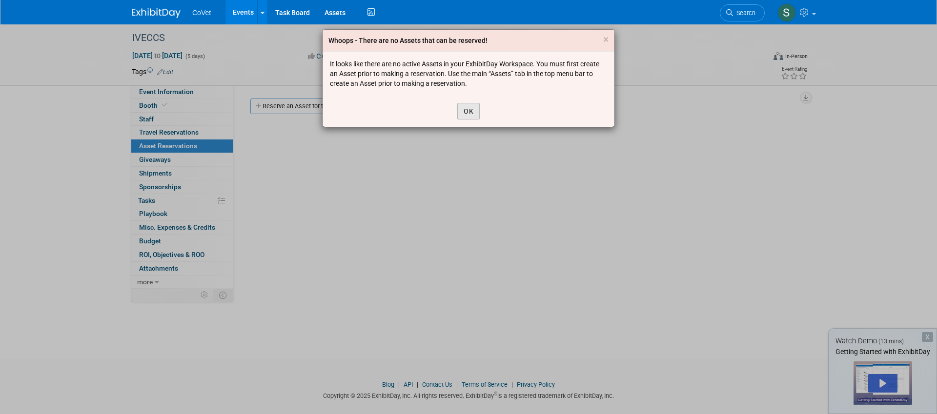
click at [467, 112] on button "OK" at bounding box center [468, 111] width 22 height 17
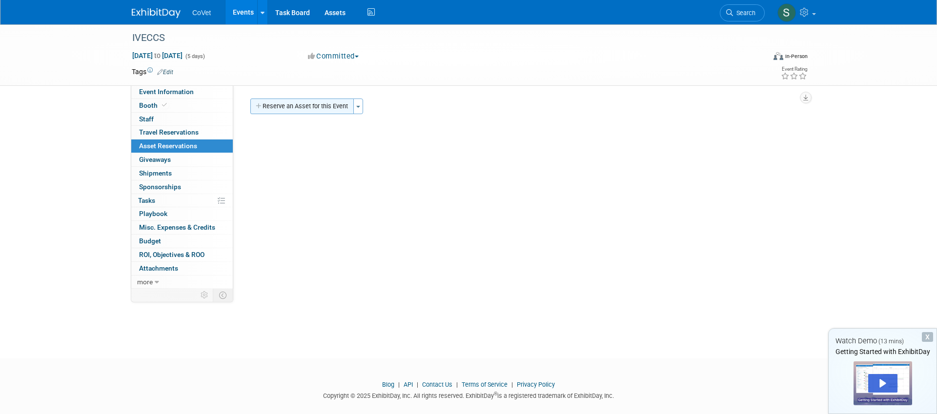
click at [258, 108] on icon "button" at bounding box center [259, 106] width 7 height 6
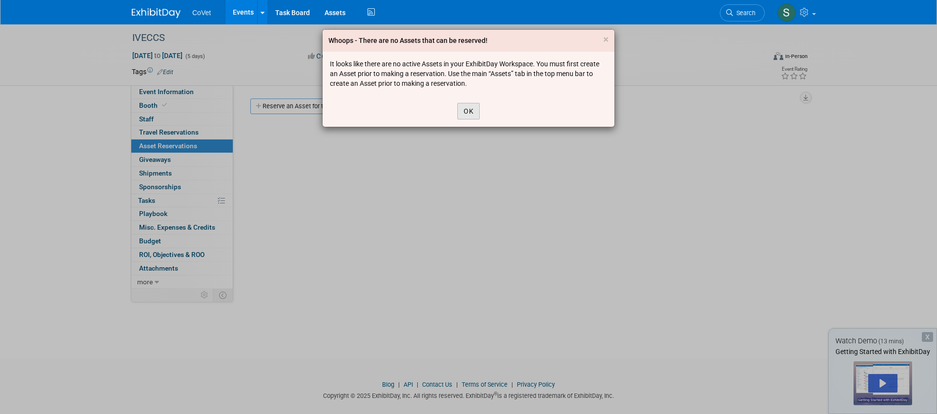
click at [475, 110] on button "OK" at bounding box center [468, 111] width 22 height 17
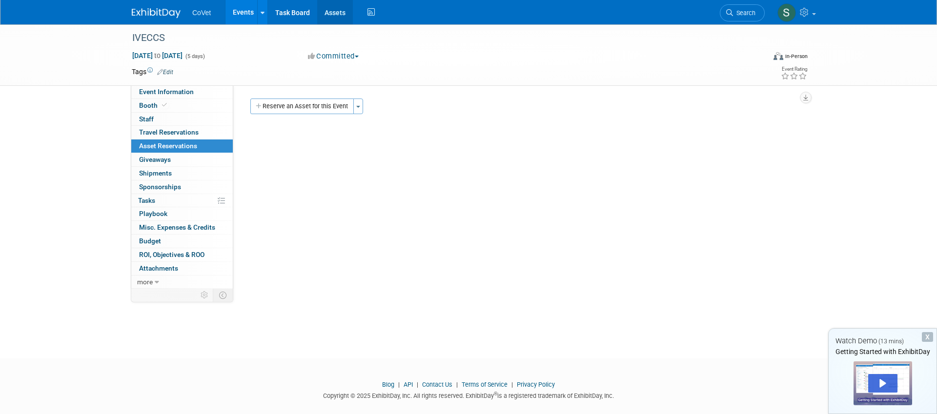
click at [332, 19] on link "Assets" at bounding box center [335, 12] width 36 height 24
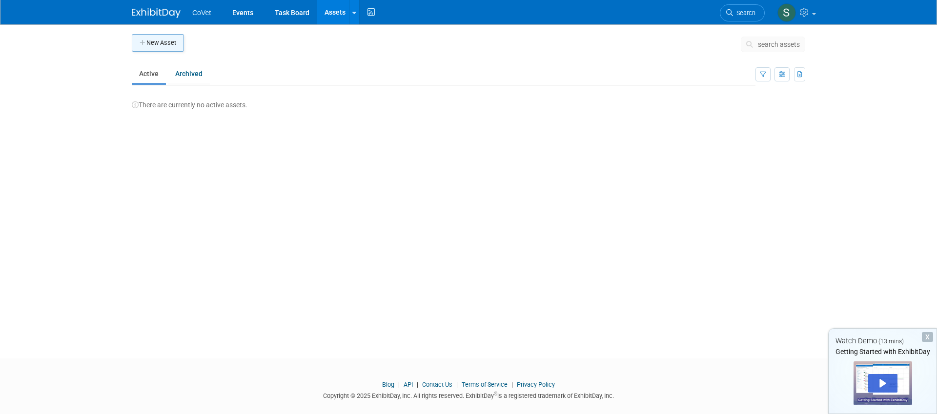
click at [147, 41] on button "New Asset" at bounding box center [158, 43] width 52 height 18
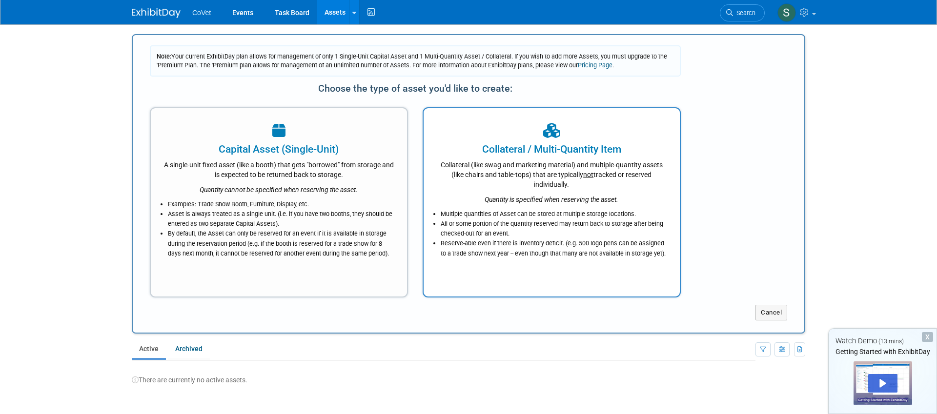
click at [551, 152] on div "Collateral / Multi-Quantity Item" at bounding box center [552, 149] width 232 height 15
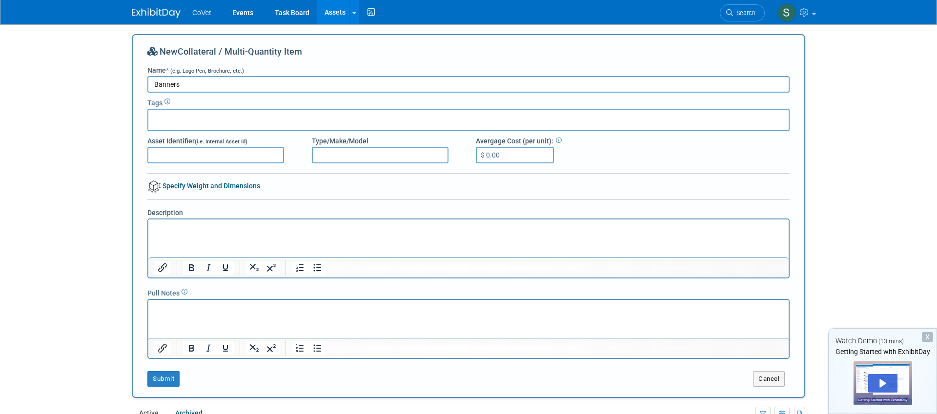
type input "Banners"
click at [209, 86] on input "Banners" at bounding box center [468, 84] width 642 height 17
click at [168, 377] on button "Submit" at bounding box center [163, 379] width 32 height 16
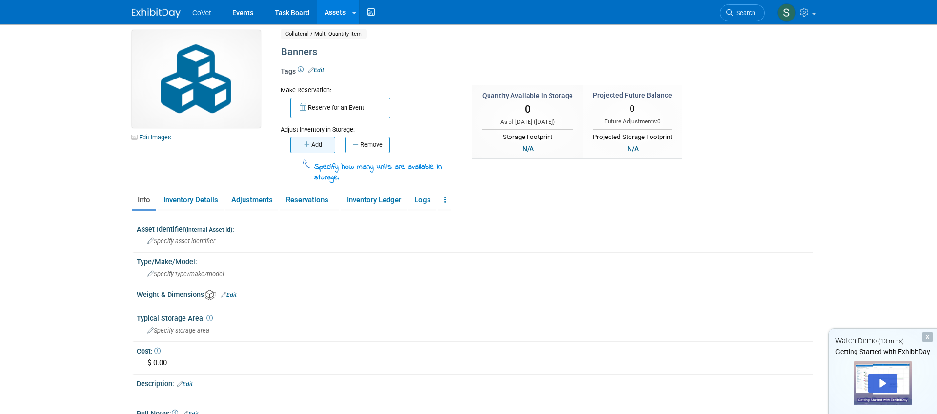
scroll to position [3, 0]
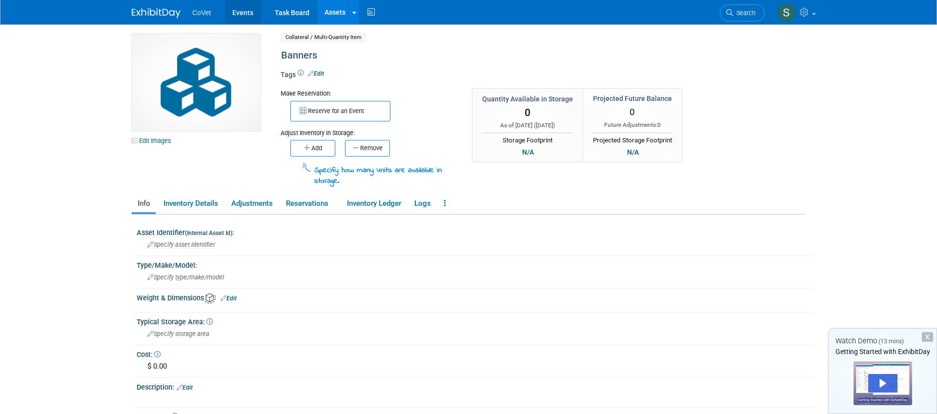
click at [237, 12] on link "Events" at bounding box center [243, 12] width 36 height 24
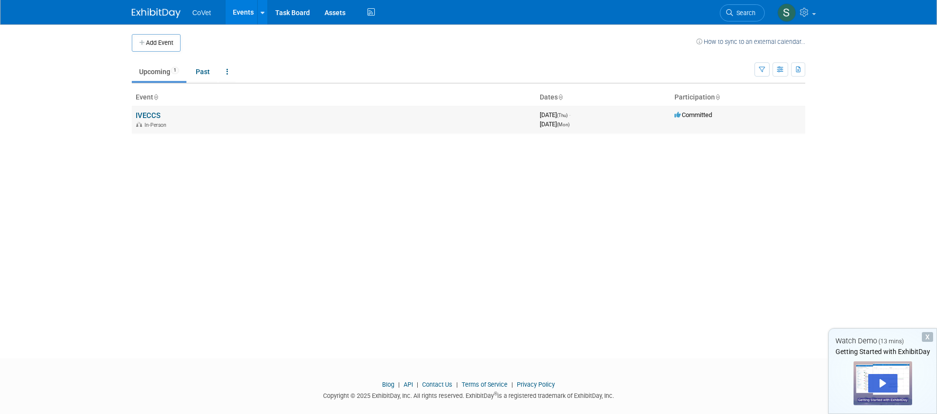
click at [149, 122] on span "In-Person" at bounding box center [156, 125] width 25 height 6
click at [151, 117] on link "IVECCS" at bounding box center [148, 115] width 25 height 9
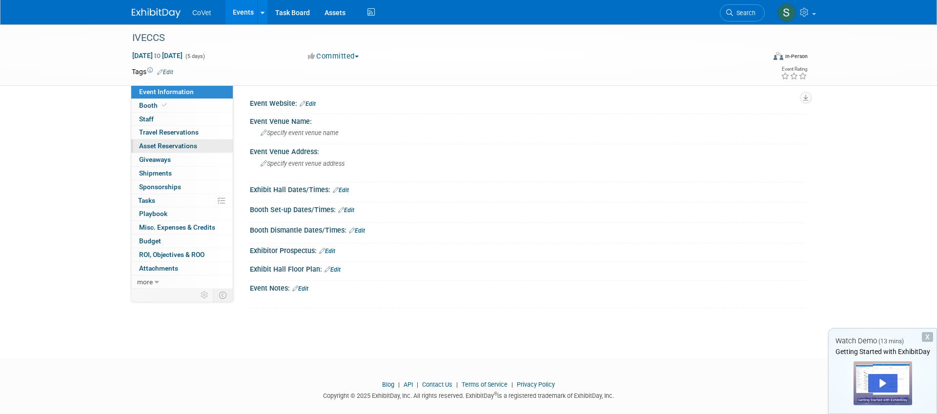
click at [170, 143] on span "Asset Reservations 0" at bounding box center [168, 146] width 58 height 8
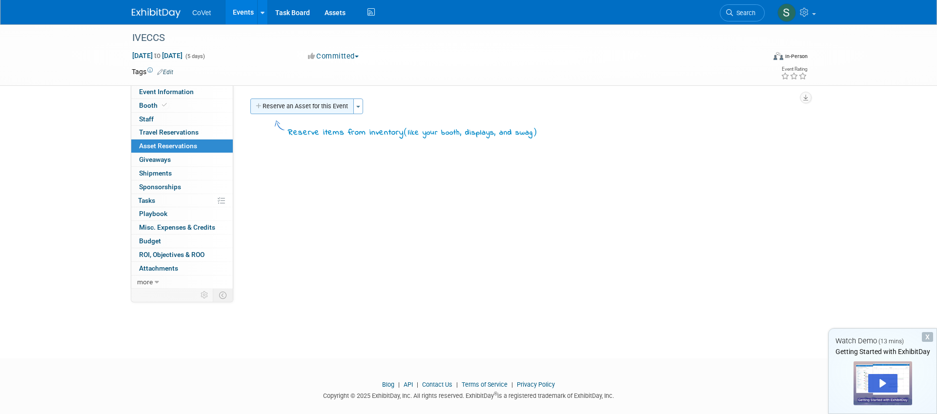
click at [351, 105] on button "Reserve an Asset for this Event" at bounding box center [301, 107] width 103 height 16
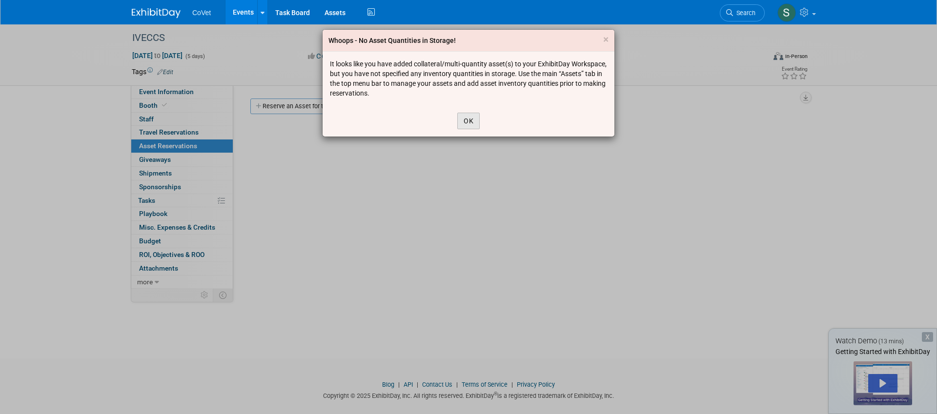
drag, startPoint x: 469, startPoint y: 121, endPoint x: 456, endPoint y: 120, distance: 13.8
click at [469, 121] on button "OK" at bounding box center [468, 121] width 22 height 17
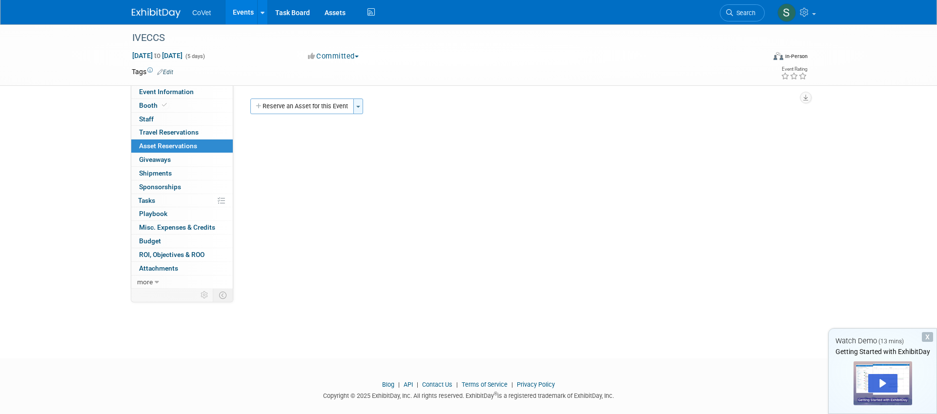
click at [360, 107] on button "Toggle Dropdown" at bounding box center [358, 107] width 10 height 16
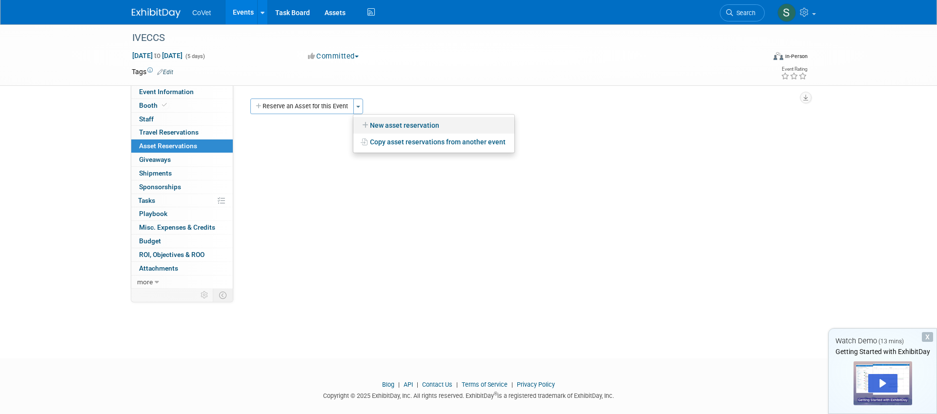
click at [372, 124] on link "New asset reservation" at bounding box center [433, 125] width 161 height 17
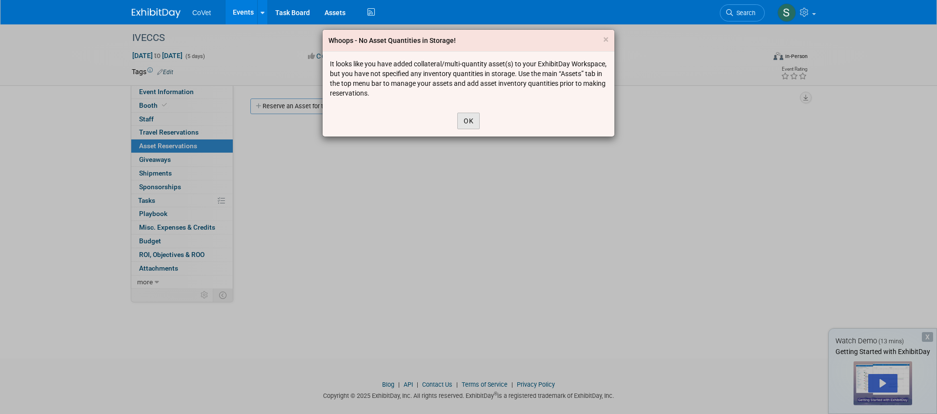
click at [462, 120] on button "OK" at bounding box center [468, 121] width 22 height 17
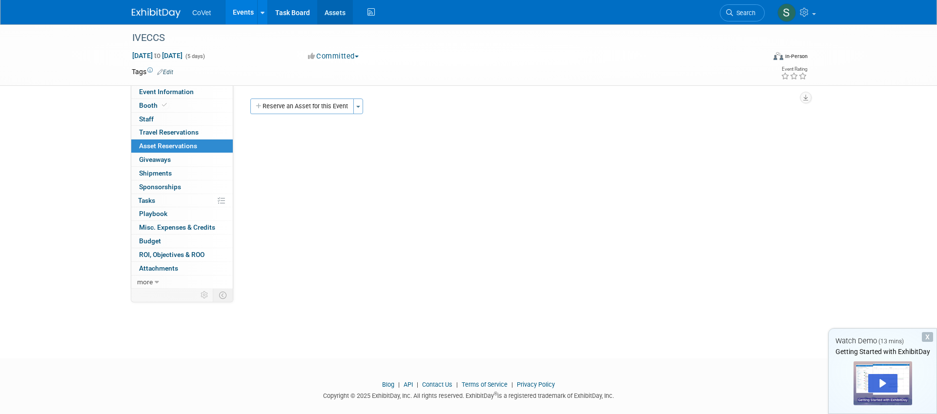
click at [336, 15] on link "Assets" at bounding box center [335, 12] width 36 height 24
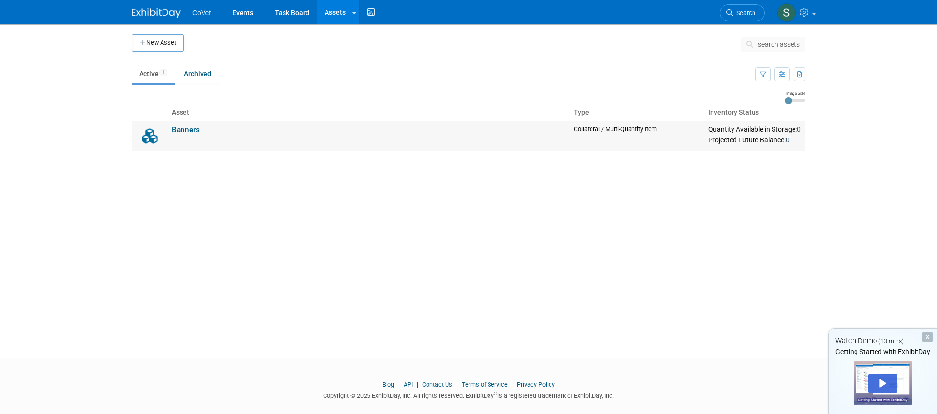
click at [182, 129] on link "Banners" at bounding box center [186, 129] width 28 height 9
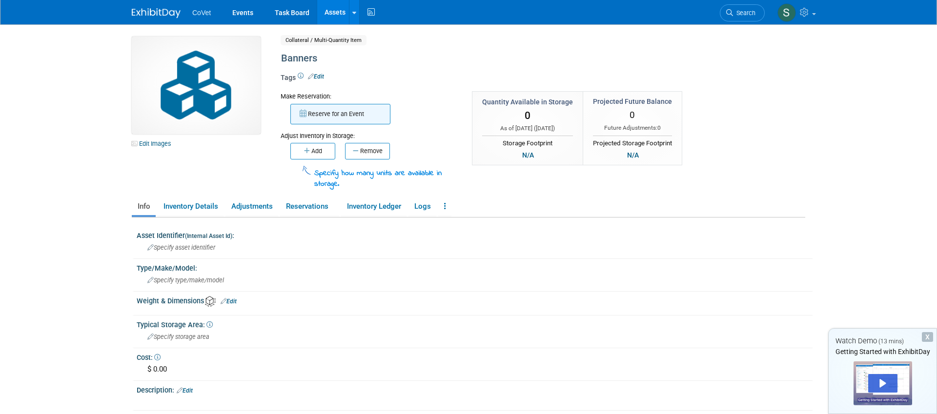
click at [347, 114] on button "Reserve for an Event" at bounding box center [340, 114] width 100 height 20
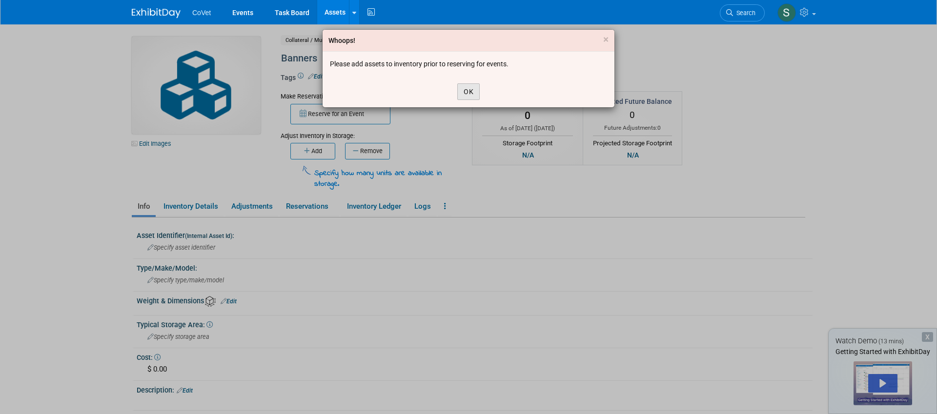
click at [471, 90] on button "OK" at bounding box center [468, 91] width 22 height 17
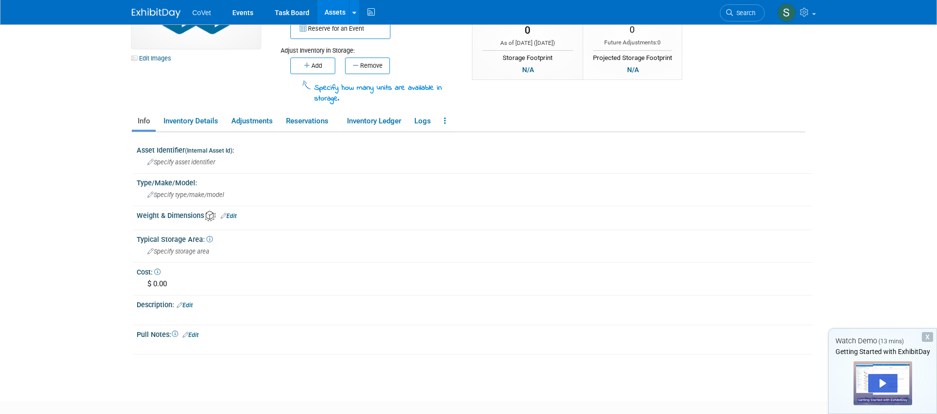
scroll to position [83, 0]
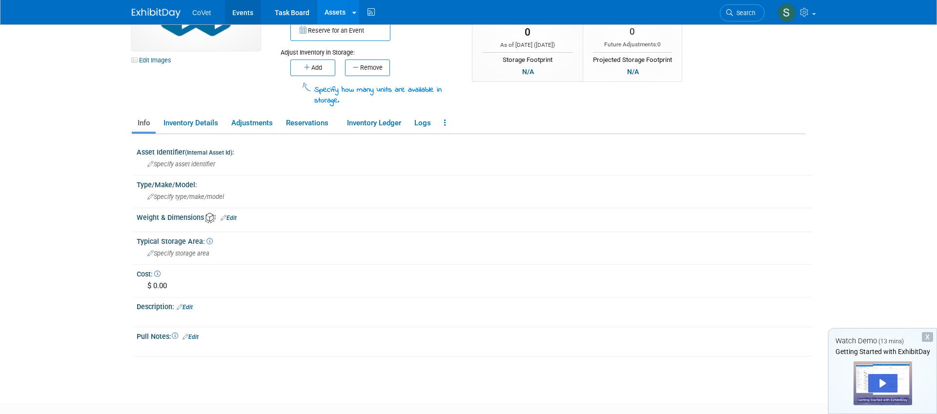
click at [248, 13] on link "Events" at bounding box center [243, 12] width 36 height 24
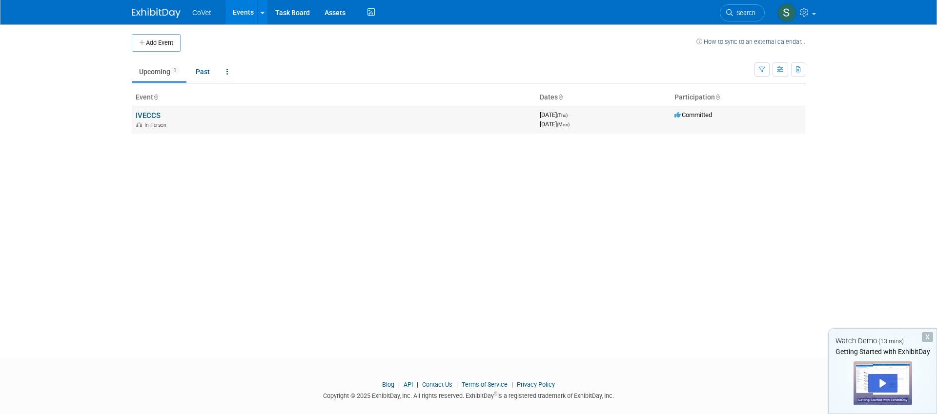
click at [144, 115] on link "IVECCS" at bounding box center [148, 115] width 25 height 9
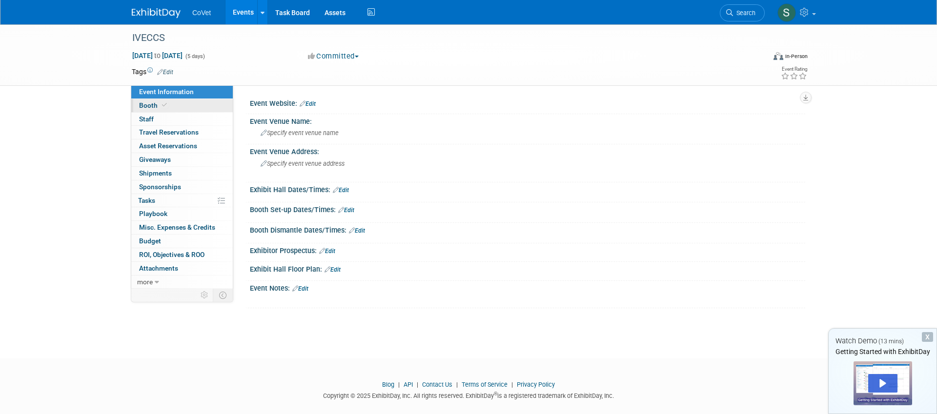
click at [157, 103] on span "Booth" at bounding box center [154, 105] width 30 height 8
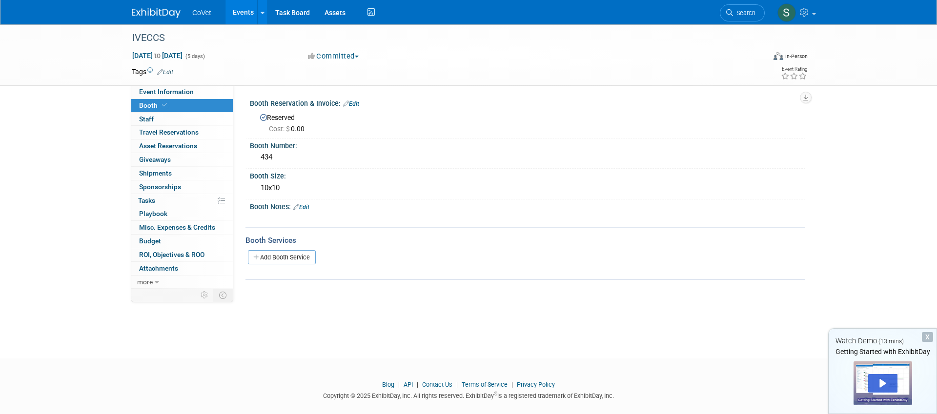
click at [308, 207] on link "Edit" at bounding box center [301, 207] width 16 height 7
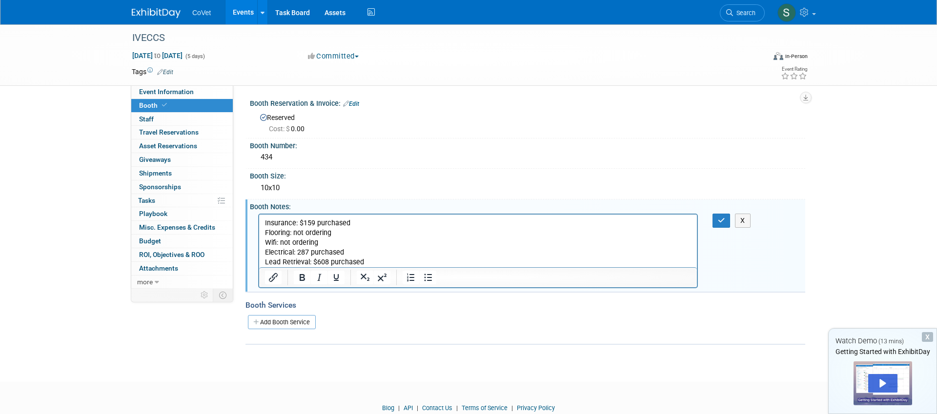
drag, startPoint x: 399, startPoint y: 339, endPoint x: 400, endPoint y: 333, distance: 6.8
click at [399, 339] on div "Booth Services Add Booth Service" at bounding box center [524, 318] width 559 height 53
click at [723, 222] on icon "button" at bounding box center [721, 220] width 7 height 7
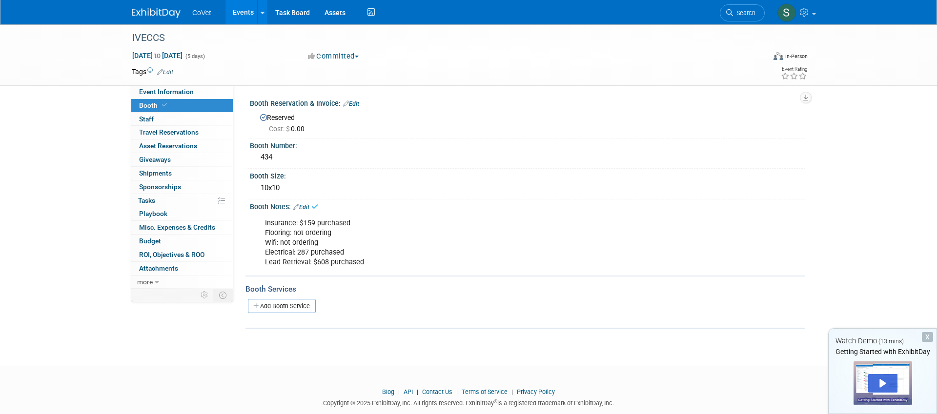
click at [425, 343] on div "IVECCS Sep 4, 2025 to Sep 8, 2025 (5 days) Sep 4, 2025 to Sep 8, 2025 Committed…" at bounding box center [468, 186] width 937 height 324
click at [160, 117] on link "0 Staff 0" at bounding box center [181, 119] width 101 height 13
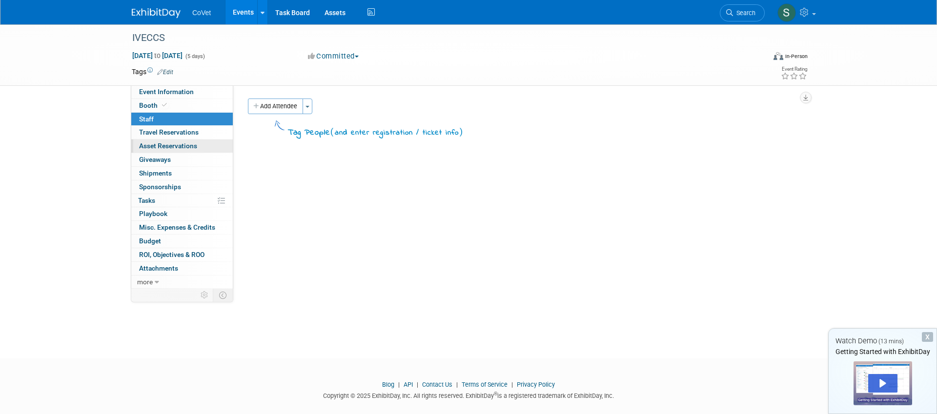
click at [177, 144] on span "Asset Reservations 0" at bounding box center [168, 146] width 58 height 8
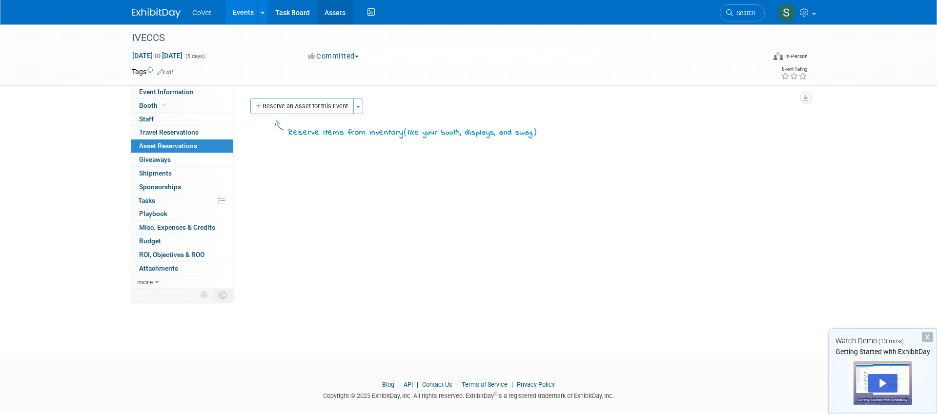
click at [331, 13] on link "Assets" at bounding box center [335, 12] width 36 height 24
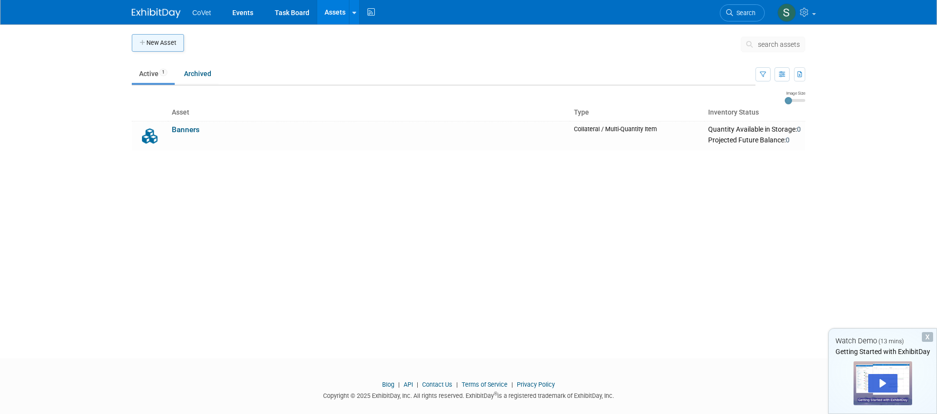
click at [169, 46] on button "New Asset" at bounding box center [158, 43] width 52 height 18
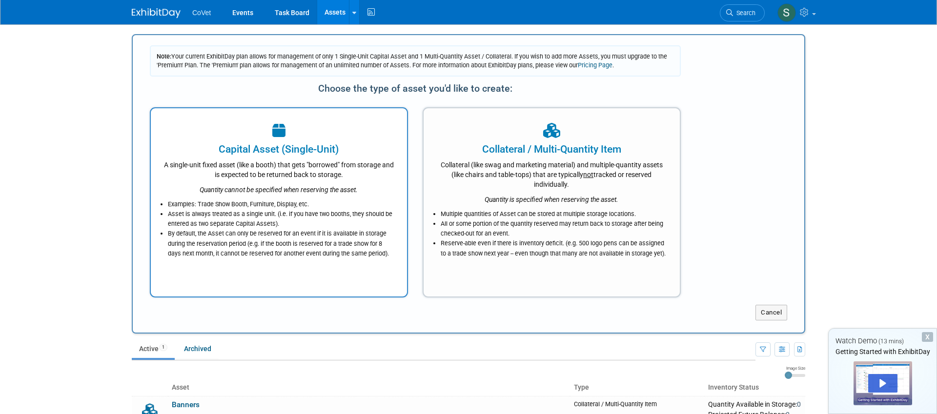
click at [285, 186] on icon "Quantity cannot be specified when reserving the asset." at bounding box center [279, 190] width 158 height 8
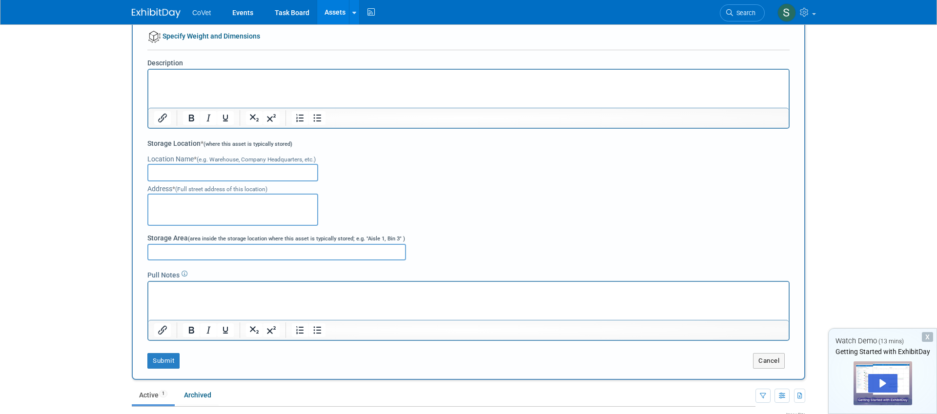
scroll to position [150, 0]
type input "Banner"
click at [166, 364] on button "Submit" at bounding box center [163, 361] width 32 height 16
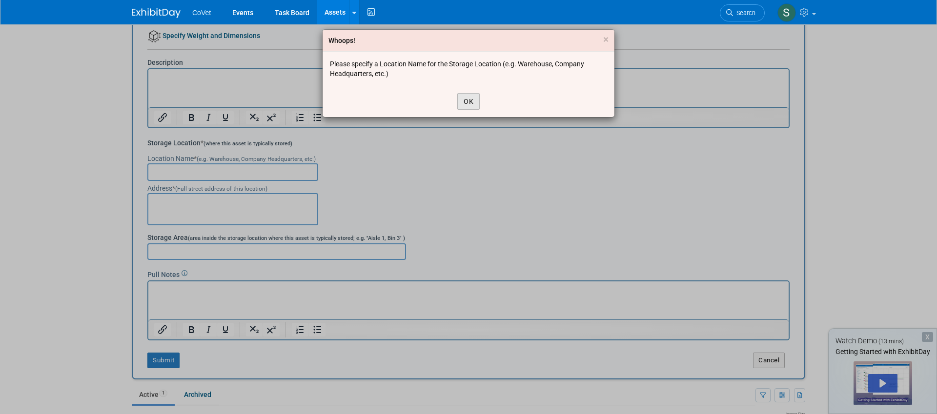
click at [474, 100] on button "OK" at bounding box center [468, 101] width 22 height 17
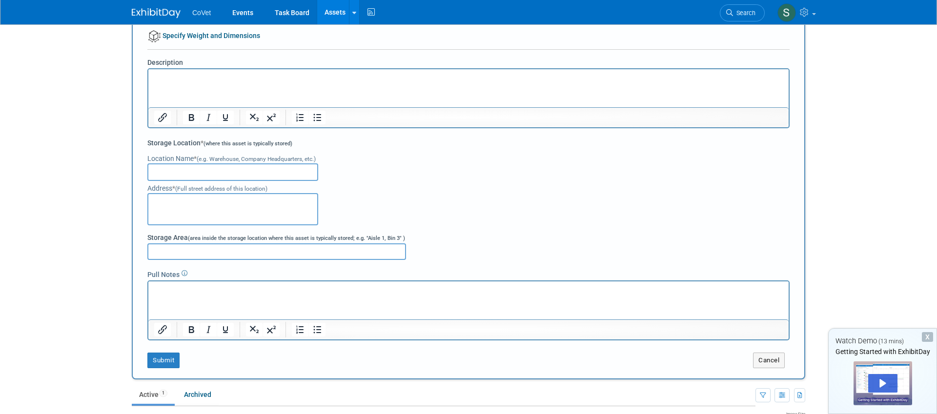
click at [236, 175] on input "text" at bounding box center [232, 172] width 171 height 18
type input "n/a"
click at [169, 366] on button "Submit" at bounding box center [163, 361] width 32 height 16
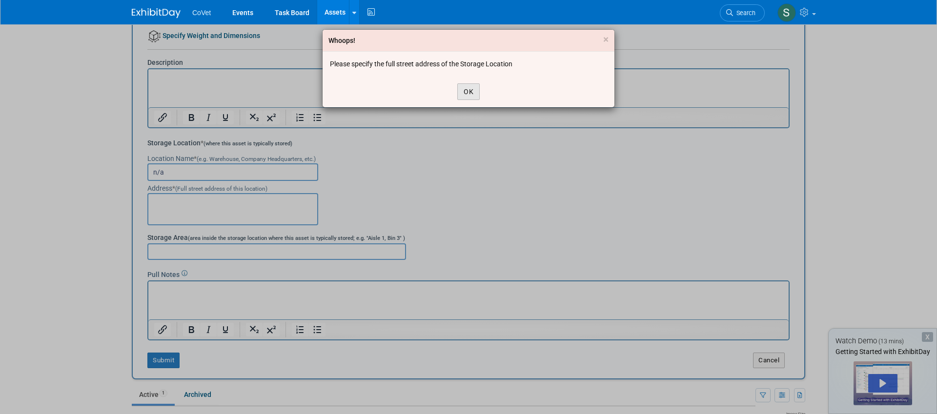
click at [467, 93] on button "OK" at bounding box center [468, 91] width 22 height 17
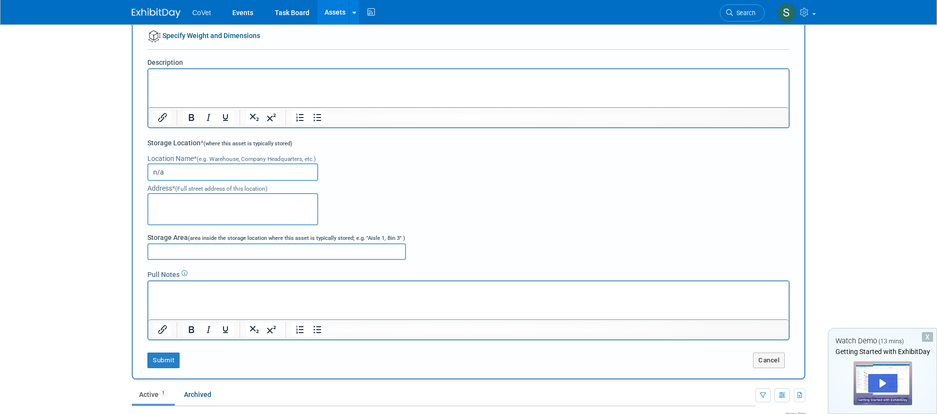
click at [205, 200] on textarea at bounding box center [232, 209] width 171 height 32
drag, startPoint x: 124, startPoint y: 170, endPoint x: 106, endPoint y: 170, distance: 18.5
click at [106, 170] on body "CoVet Events Task Board Assets New Asset Search Assets Bulk Upload Assets Stora…" at bounding box center [468, 57] width 937 height 414
click at [250, 213] on textarea at bounding box center [232, 209] width 171 height 32
paste textarea "n/a"
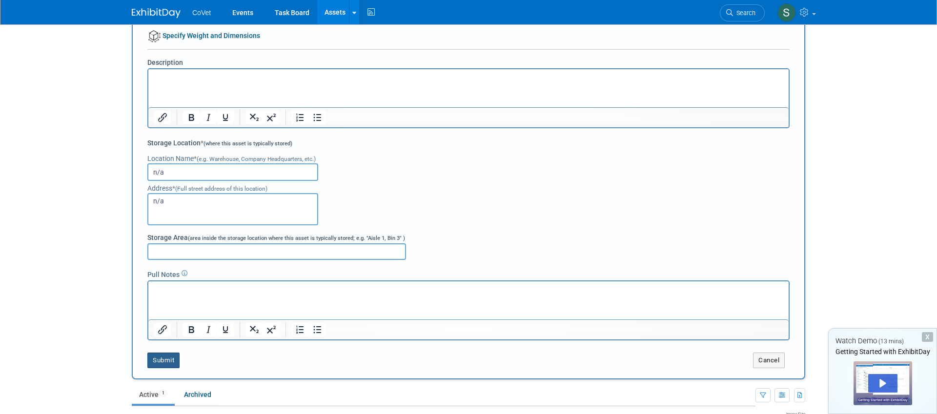
click at [160, 356] on button "Submit" at bounding box center [163, 361] width 32 height 16
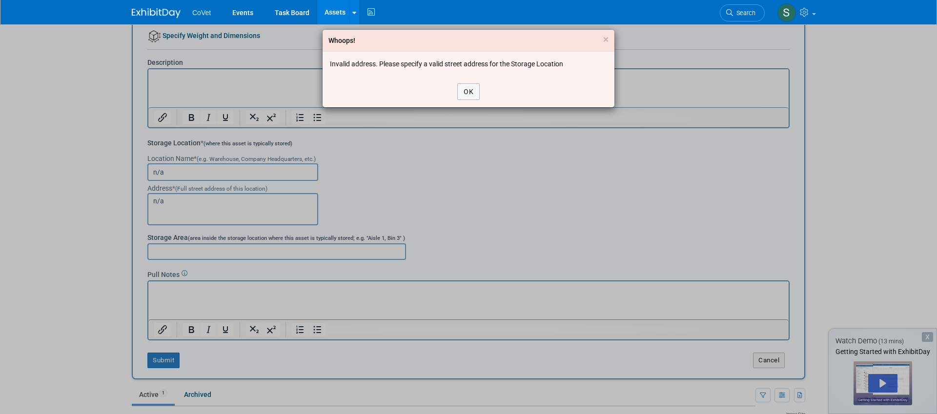
click at [487, 88] on div "OK" at bounding box center [468, 91] width 292 height 31
click at [479, 88] on button "OK" at bounding box center [468, 91] width 22 height 17
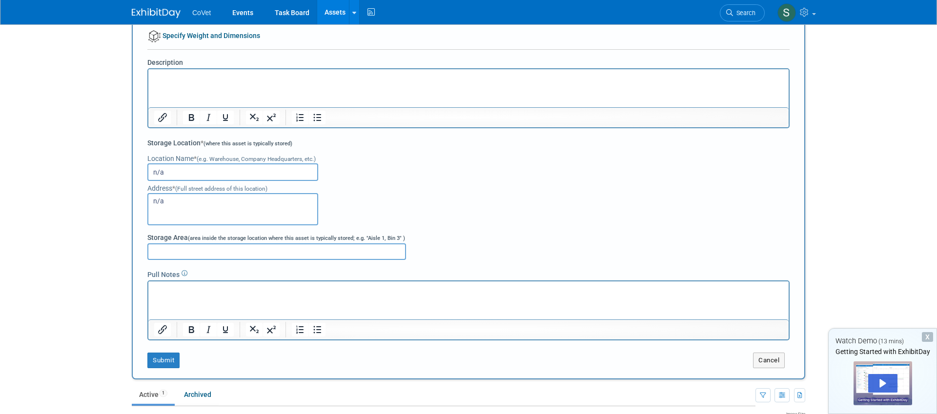
drag, startPoint x: 212, startPoint y: 198, endPoint x: 116, endPoint y: 198, distance: 96.6
click at [119, 200] on body "CoVet Events Task Board Assets New Asset Search Assets Bulk Upload Assets Stora…" at bounding box center [468, 57] width 937 height 414
type textarea "123 market street"
click at [156, 362] on button "Submit" at bounding box center [163, 361] width 32 height 16
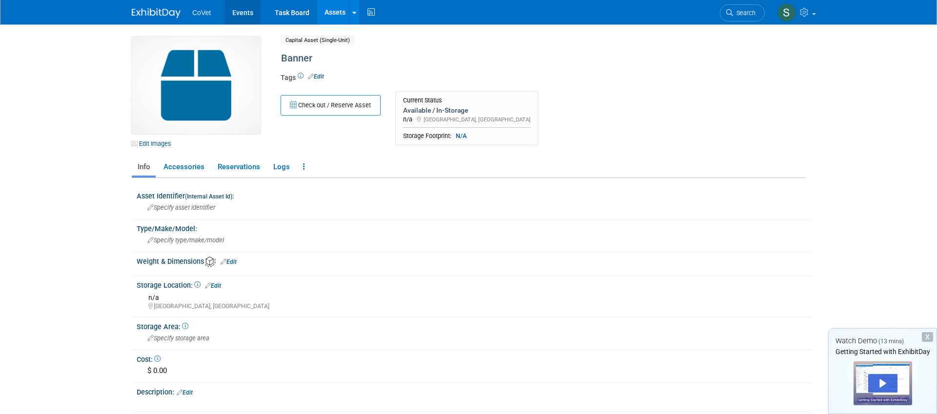
click at [231, 15] on link "Events" at bounding box center [243, 12] width 36 height 24
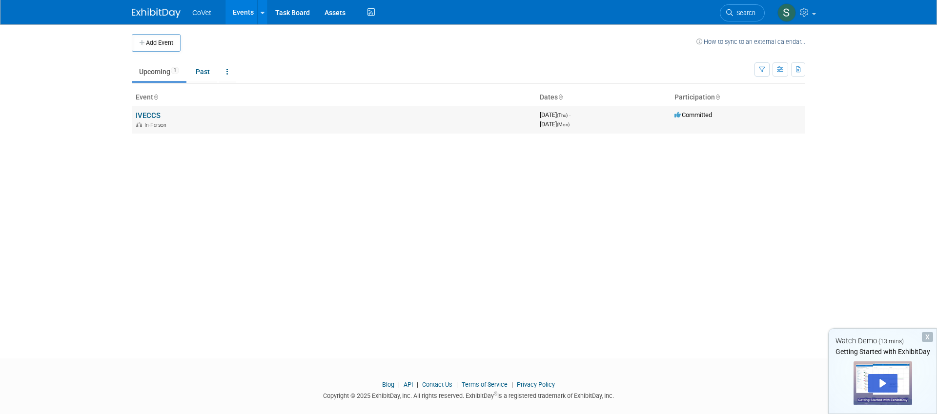
click at [153, 116] on link "IVECCS" at bounding box center [148, 115] width 25 height 9
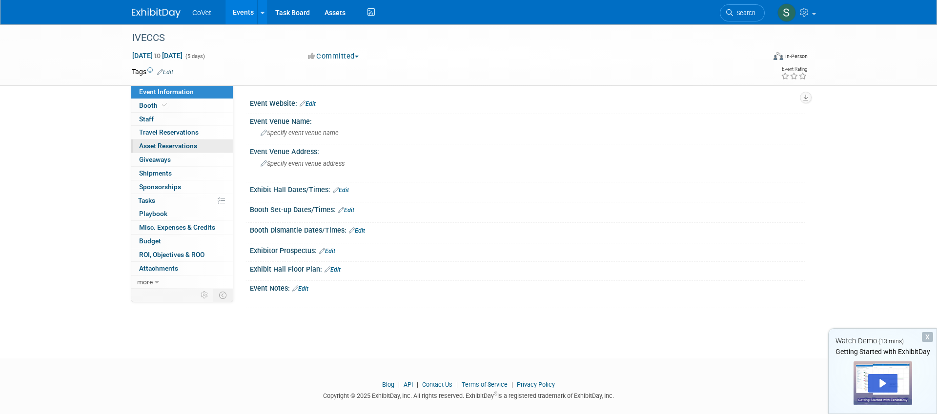
click at [170, 147] on span "Asset Reservations 0" at bounding box center [168, 146] width 58 height 8
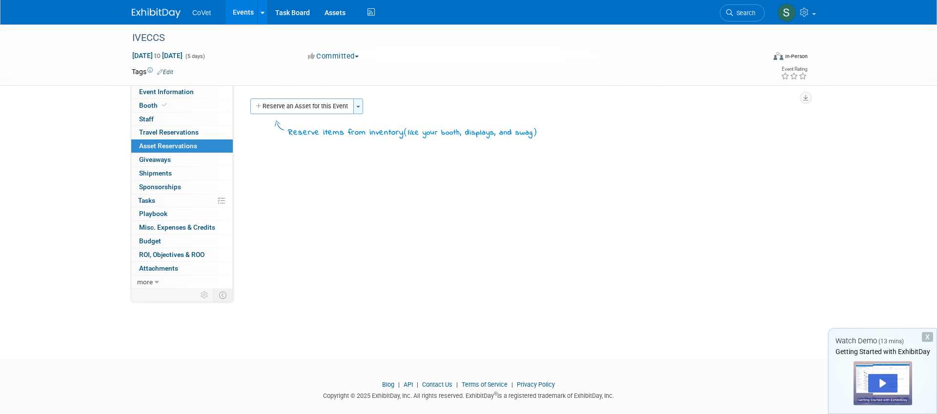
click at [360, 108] on button "Toggle Dropdown" at bounding box center [358, 107] width 10 height 16
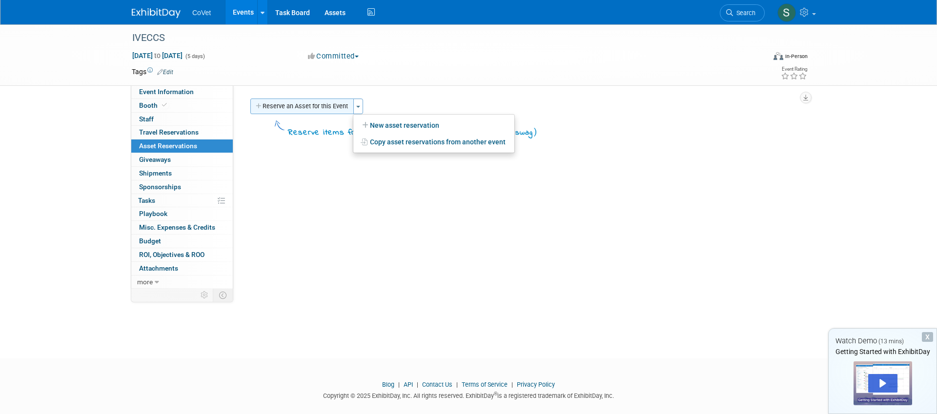
click at [312, 109] on button "Reserve an Asset for this Event" at bounding box center [301, 107] width 103 height 16
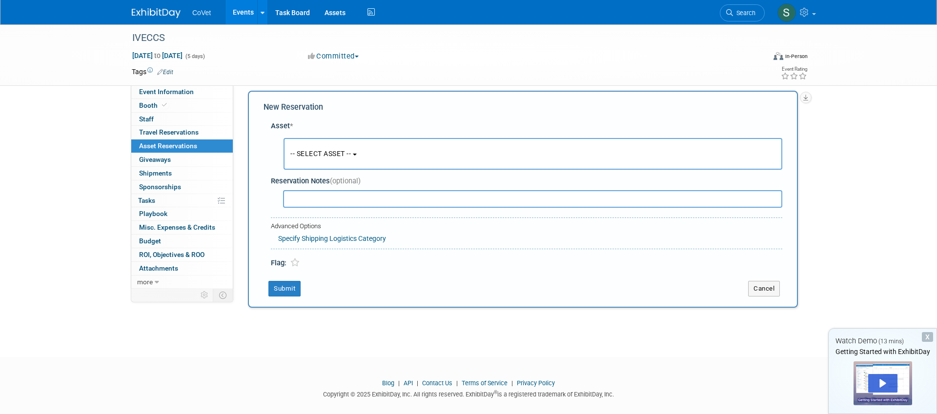
scroll to position [9, 0]
click at [320, 145] on button "-- SELECT ASSET --" at bounding box center [532, 153] width 499 height 32
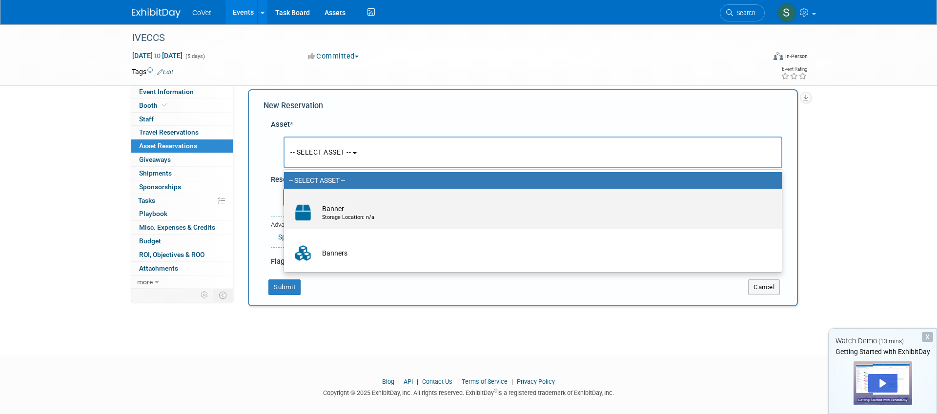
click at [343, 217] on div "Storage Location: n/a" at bounding box center [542, 218] width 440 height 8
click at [285, 200] on input "Banner Storage Location: n/a" at bounding box center [282, 197] width 6 height 6
select select "10728889"
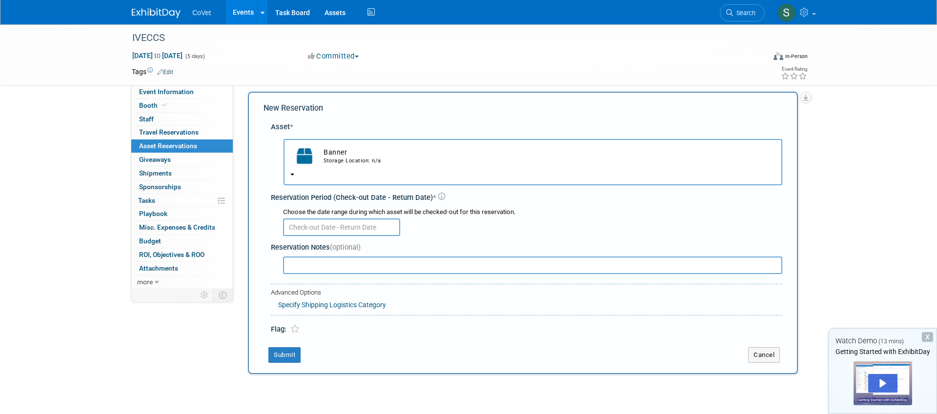
click at [337, 222] on input "text" at bounding box center [341, 228] width 117 height 18
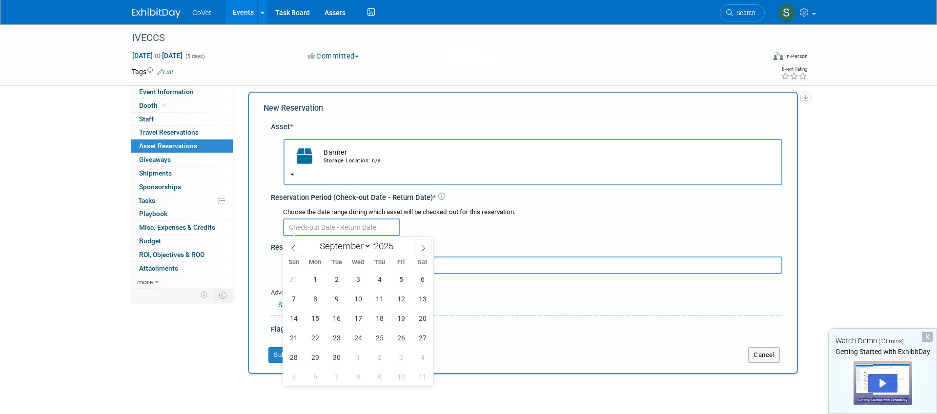
scroll to position [5, 0]
click at [571, 215] on div "Choose the date range during which asset will be checked-out for this reservati…" at bounding box center [532, 213] width 499 height 9
